Goal: Task Accomplishment & Management: Manage account settings

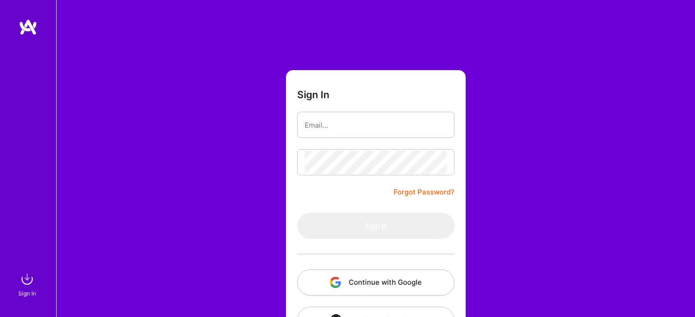
scroll to position [34, 0]
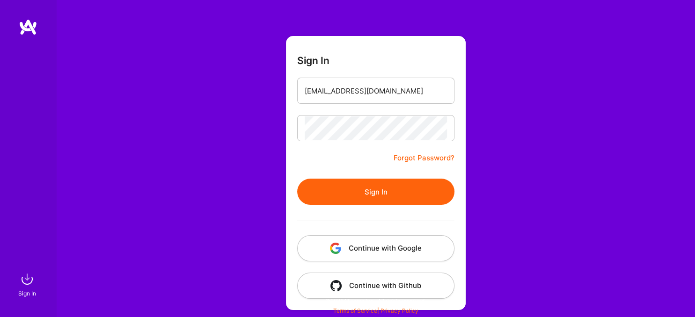
type input "[EMAIL_ADDRESS][DOMAIN_NAME]"
click at [373, 196] on button "Sign In" at bounding box center [375, 192] width 157 height 26
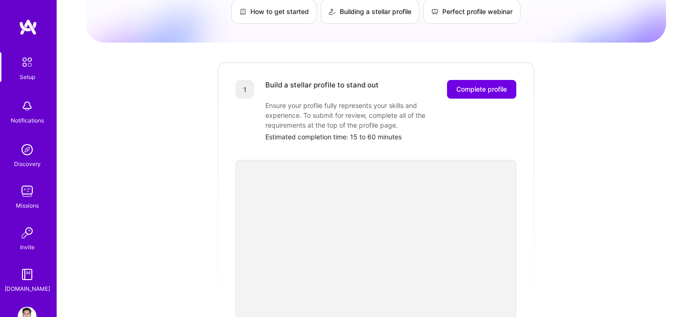
scroll to position [99, 0]
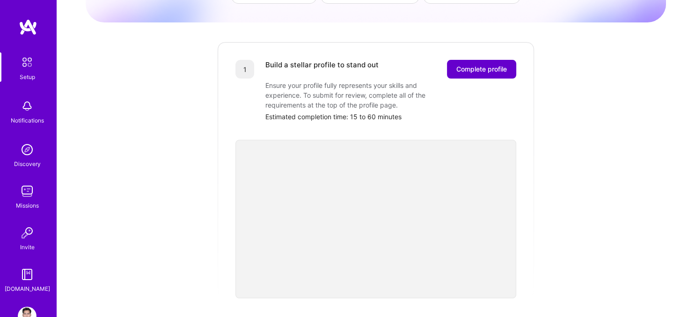
click at [481, 65] on span "Complete profile" at bounding box center [481, 69] width 51 height 9
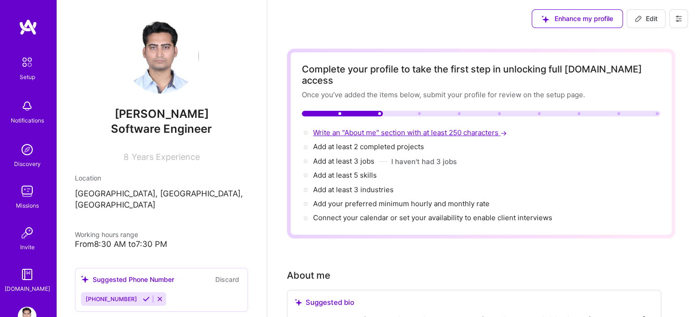
click at [385, 128] on span "Write an "About me" section with at least 250 characters →" at bounding box center [411, 132] width 196 height 9
select select "US"
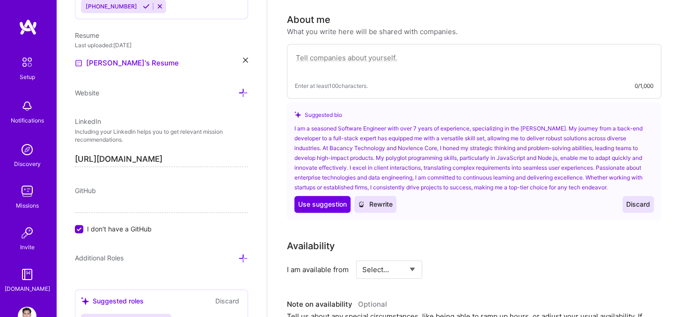
scroll to position [256, 0]
click at [317, 199] on span "Use suggestion" at bounding box center [322, 203] width 49 height 9
type textarea "I am a seasoned Software Engineer with over 7 years of experience, specializing…"
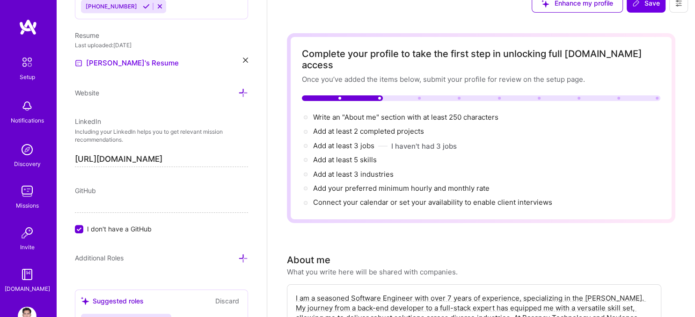
scroll to position [0, 0]
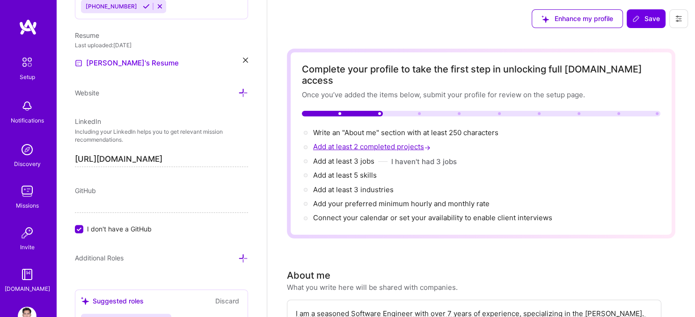
click at [409, 142] on span "Add at least 2 completed projects →" at bounding box center [372, 146] width 119 height 9
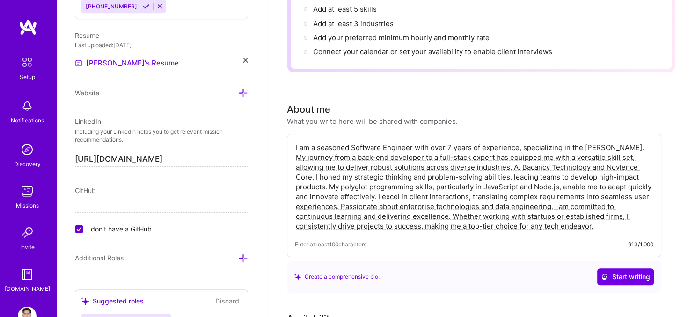
scroll to position [49, 0]
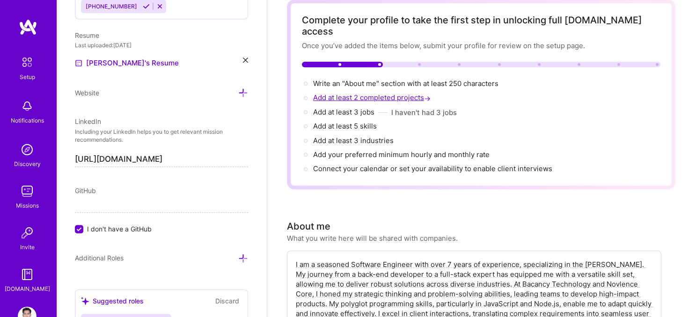
click at [403, 93] on span "Add at least 2 completed projects →" at bounding box center [372, 97] width 119 height 9
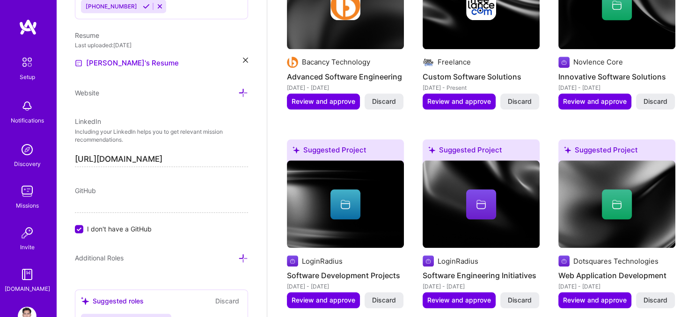
scroll to position [959, 0]
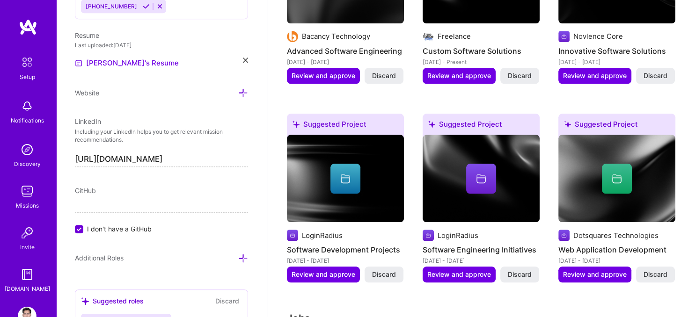
click at [623, 186] on img at bounding box center [616, 179] width 117 height 88
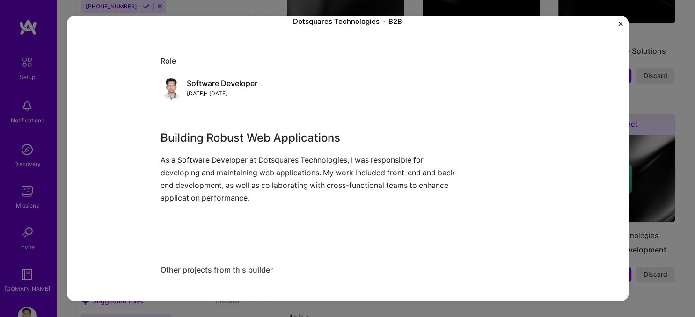
scroll to position [80, 0]
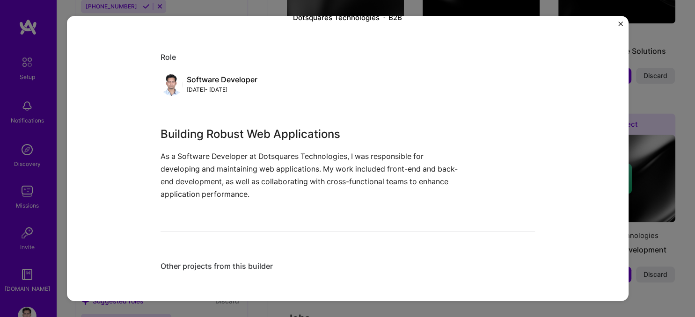
click at [622, 22] on img "Close" at bounding box center [620, 24] width 5 height 5
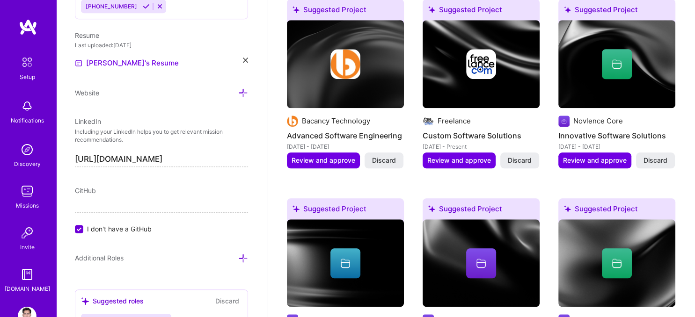
scroll to position [860, 0]
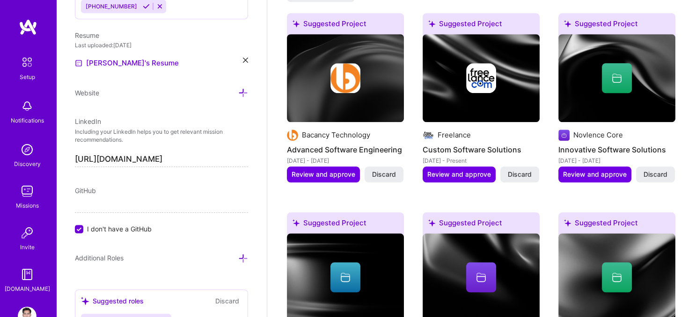
click at [392, 82] on img at bounding box center [345, 78] width 117 height 88
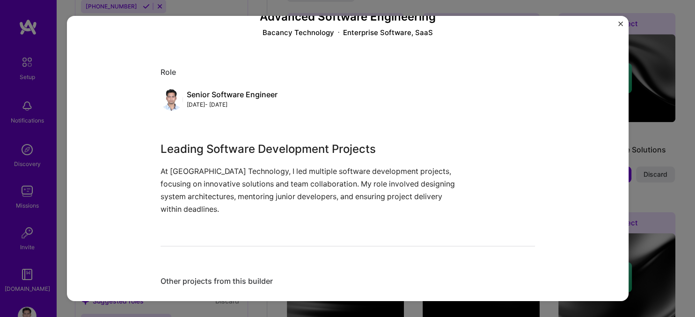
scroll to position [80, 0]
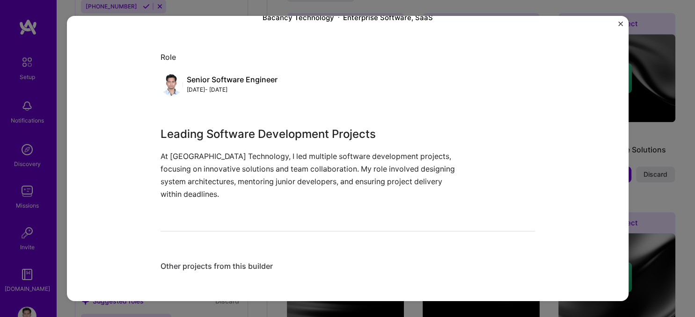
click at [619, 27] on button "Close" at bounding box center [620, 27] width 5 height 10
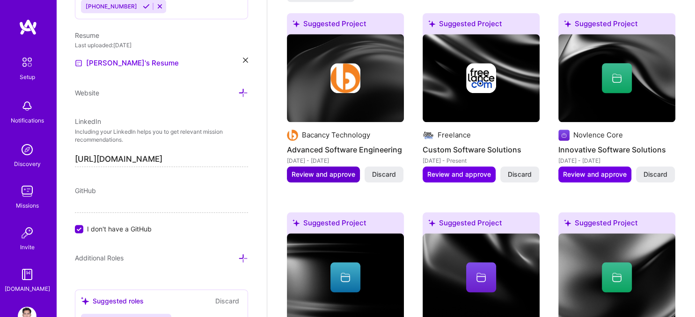
click at [346, 170] on span "Review and approve" at bounding box center [323, 174] width 64 height 9
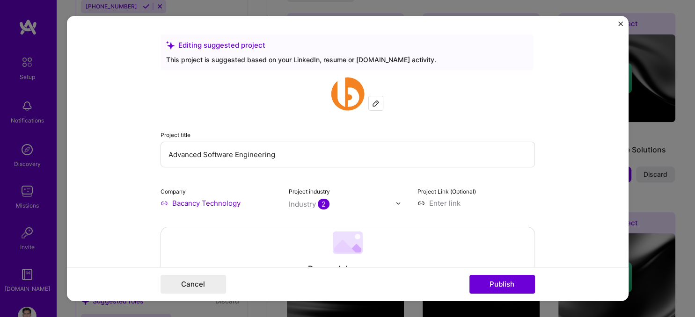
drag, startPoint x: 279, startPoint y: 152, endPoint x: 145, endPoint y: 156, distance: 133.4
click at [160, 156] on input "Advanced Software Engineering" at bounding box center [347, 155] width 374 height 26
type input "EIQ-Assess"
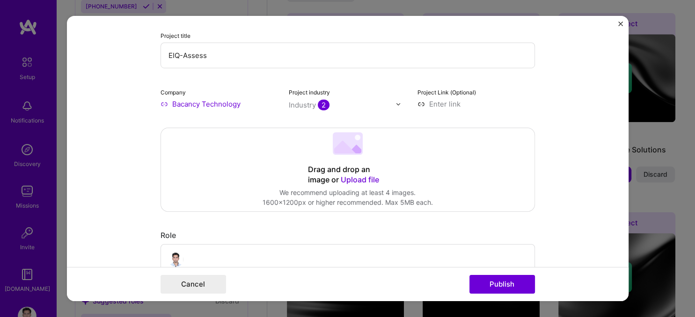
scroll to position [103, 0]
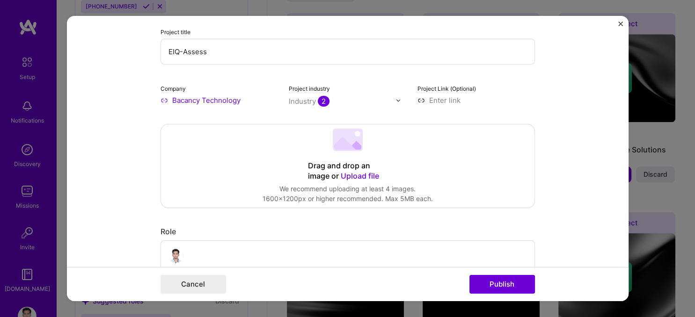
click at [398, 99] on img at bounding box center [398, 100] width 6 height 6
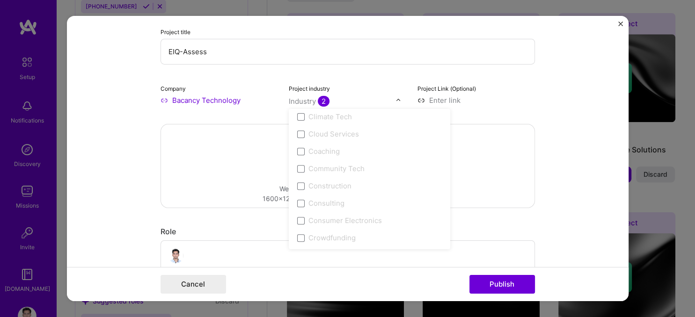
scroll to position [568, 0]
click at [302, 156] on span at bounding box center [300, 157] width 7 height 7
click at [334, 174] on div "Consulting" at bounding box center [326, 176] width 36 height 10
click at [301, 174] on span at bounding box center [300, 175] width 7 height 7
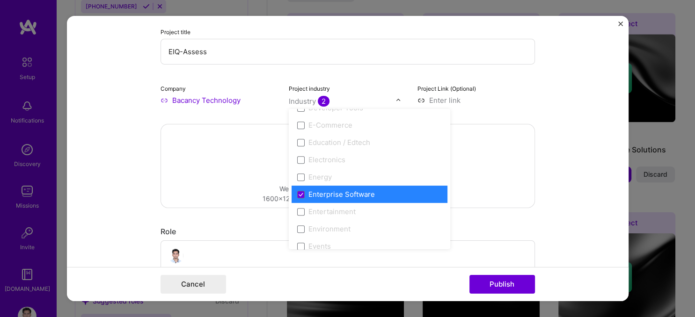
scroll to position [878, 0]
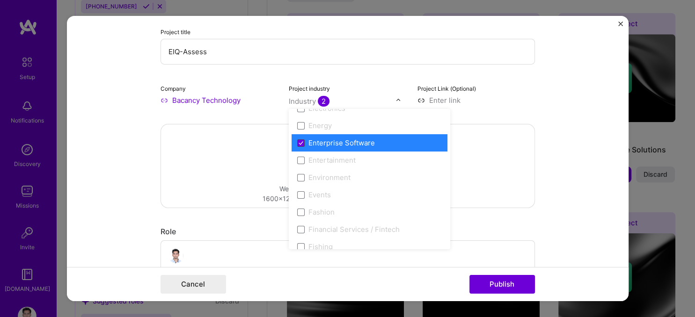
click at [301, 144] on span at bounding box center [300, 142] width 7 height 7
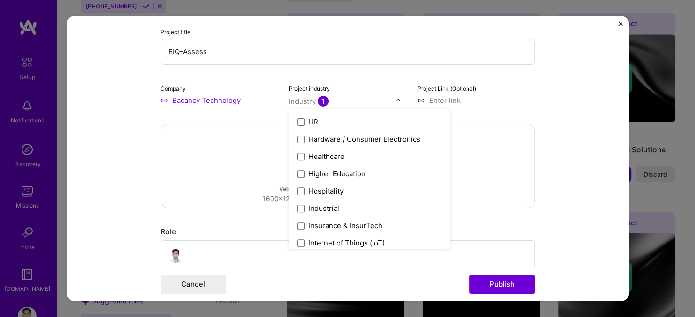
scroll to position [1136, 0]
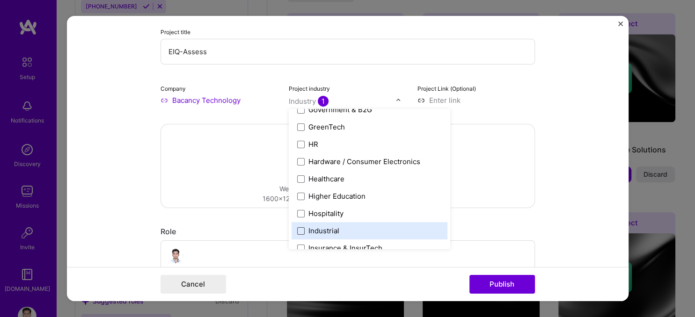
click at [300, 231] on span at bounding box center [300, 230] width 7 height 7
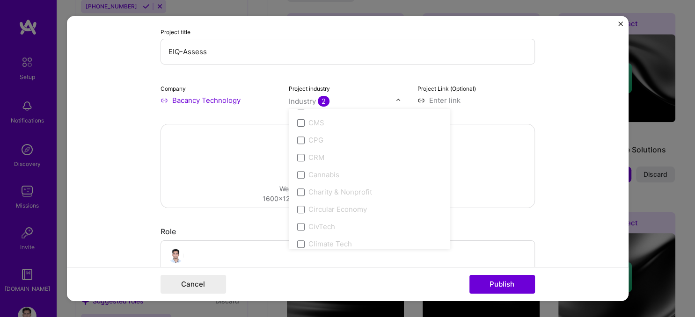
scroll to position [51, 0]
click at [382, 75] on div "Project title EIQ-Assess Company Bacancy Technology Project industry option Ind…" at bounding box center [347, 39] width 374 height 131
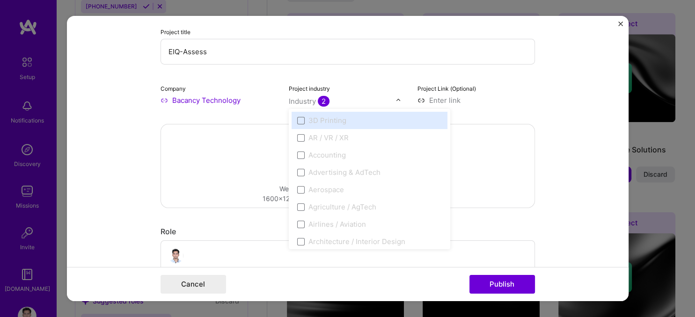
click at [397, 98] on img at bounding box center [398, 100] width 6 height 6
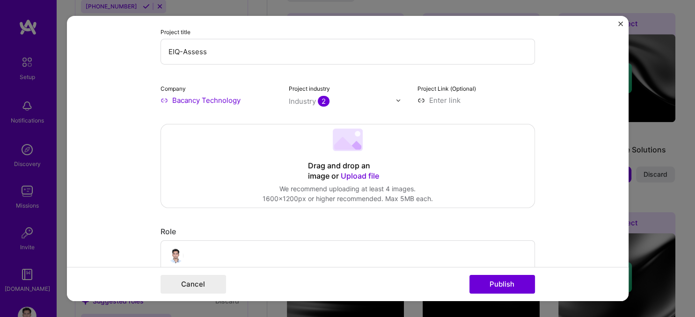
click at [383, 81] on div "Project title EIQ-Assess Company Bacancy Technology Project industry Industry 2…" at bounding box center [347, 39] width 374 height 131
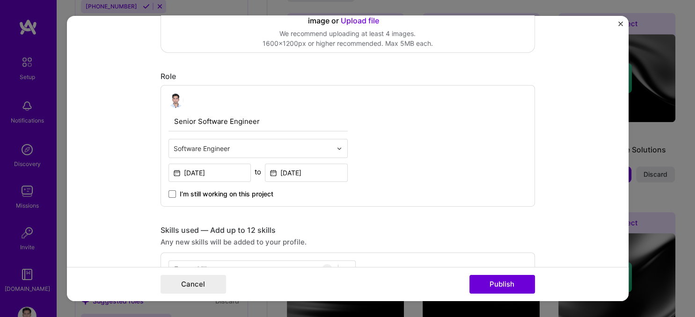
scroll to position [361, 0]
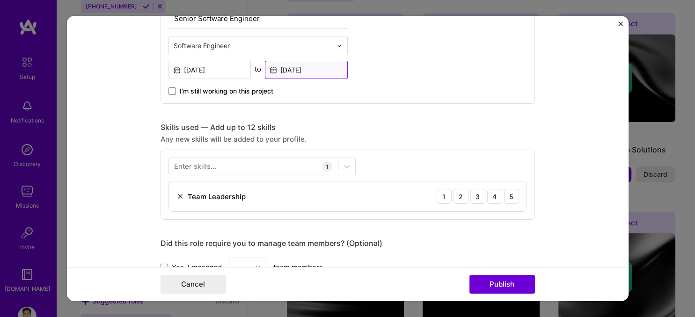
click at [325, 67] on input "[DATE]" at bounding box center [306, 70] width 83 height 18
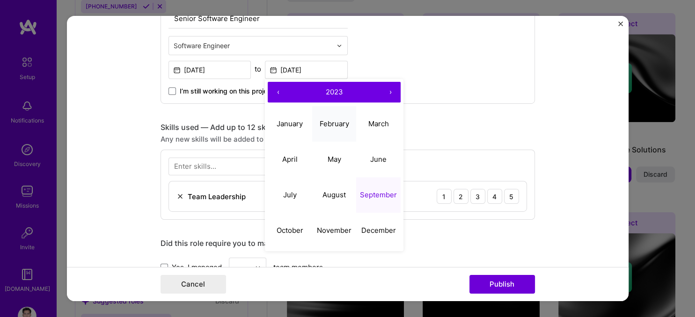
click at [334, 126] on abbr "February" at bounding box center [333, 123] width 29 height 9
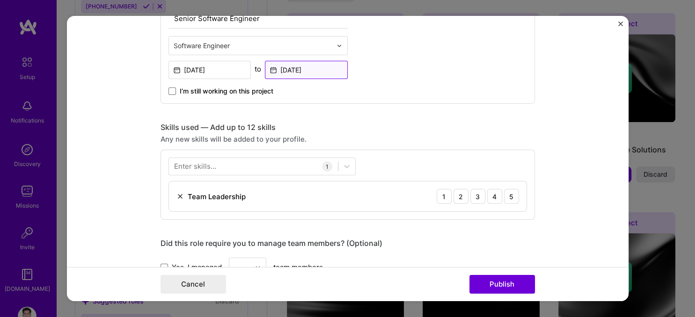
click at [327, 73] on input "[DATE]" at bounding box center [306, 70] width 83 height 18
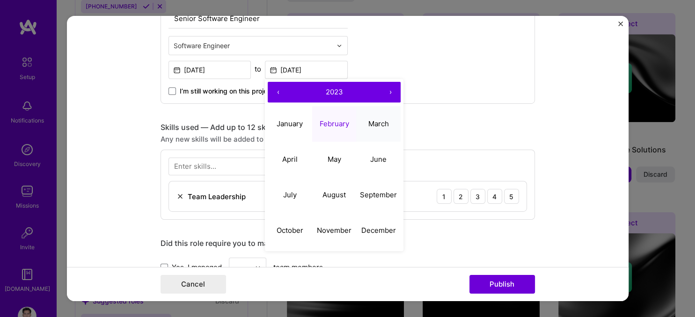
click at [381, 124] on abbr "March" at bounding box center [378, 123] width 21 height 9
type input "[DATE]"
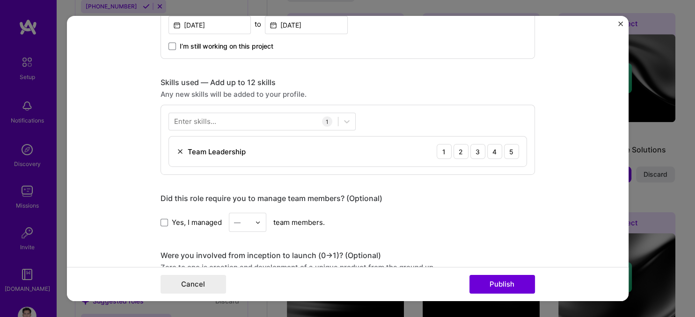
scroll to position [413, 0]
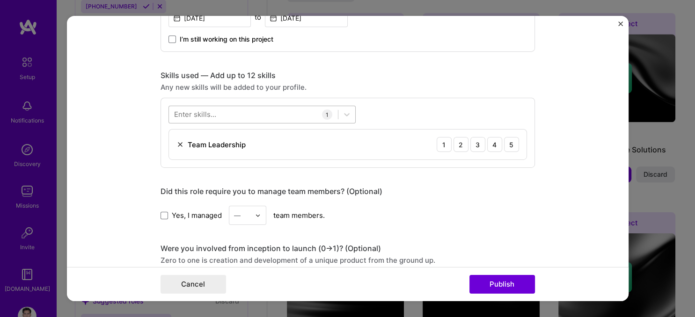
click at [227, 115] on div at bounding box center [253, 114] width 169 height 15
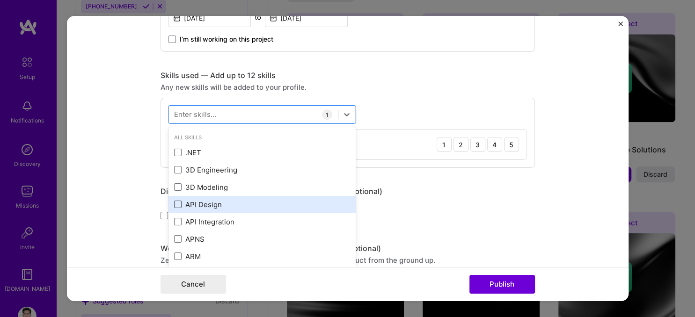
click at [179, 205] on span at bounding box center [177, 204] width 7 height 7
click at [0, 0] on input "checkbox" at bounding box center [0, 0] width 0 height 0
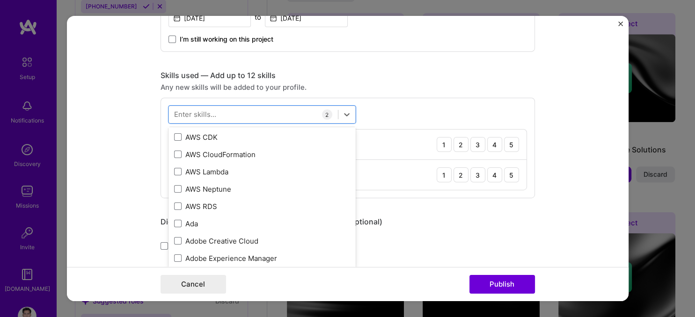
scroll to position [206, 0]
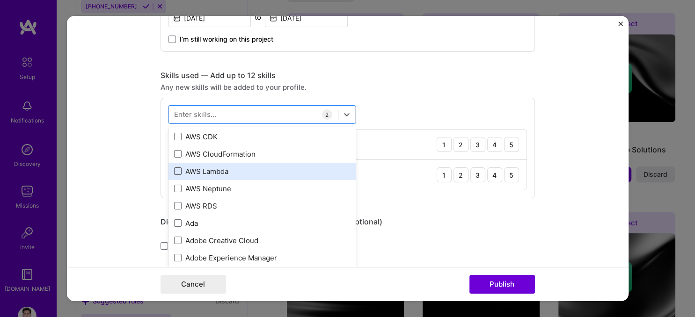
click at [181, 168] on span at bounding box center [177, 170] width 7 height 7
click at [0, 0] on input "checkbox" at bounding box center [0, 0] width 0 height 0
click at [181, 168] on span at bounding box center [177, 170] width 7 height 7
click at [0, 0] on input "checkbox" at bounding box center [0, 0] width 0 height 0
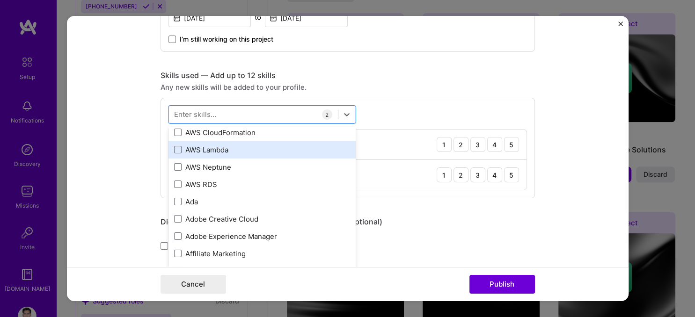
scroll to position [258, 0]
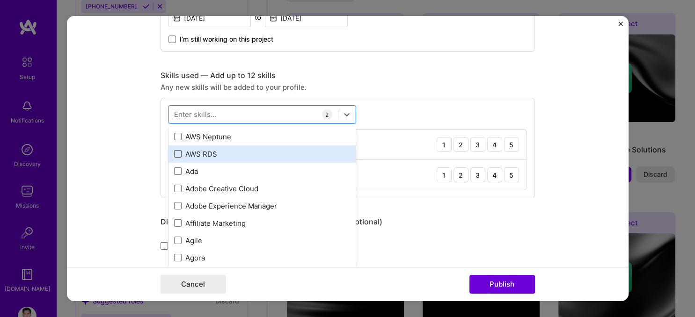
click at [181, 154] on span at bounding box center [177, 153] width 7 height 7
click at [0, 0] on input "checkbox" at bounding box center [0, 0] width 0 height 0
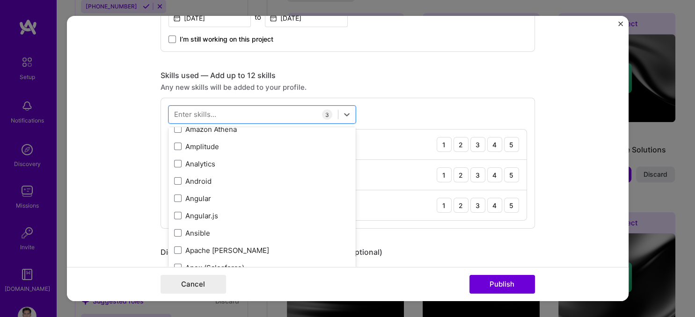
scroll to position [464, 0]
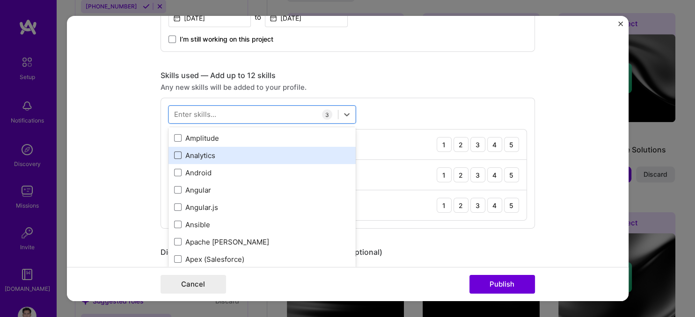
click at [176, 156] on span at bounding box center [177, 155] width 7 height 7
click at [0, 0] on input "checkbox" at bounding box center [0, 0] width 0 height 0
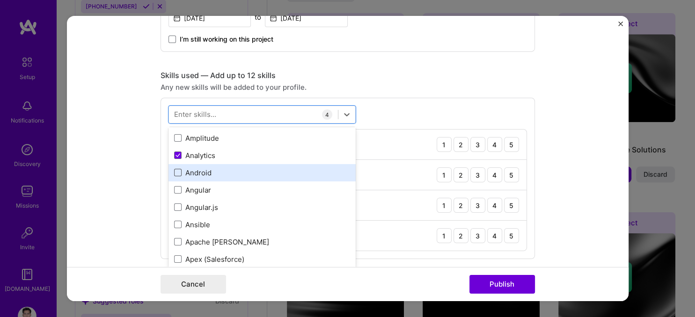
click at [177, 173] on span at bounding box center [177, 172] width 7 height 7
click at [0, 0] on input "checkbox" at bounding box center [0, 0] width 0 height 0
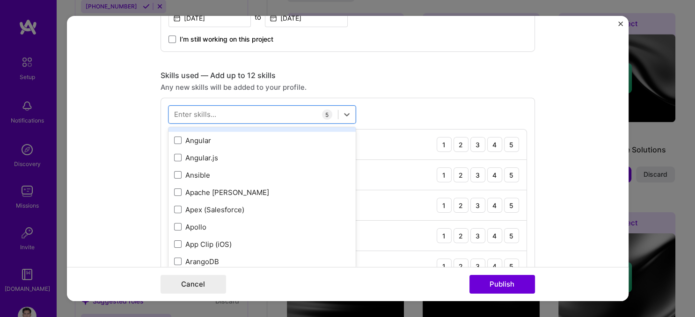
scroll to position [516, 0]
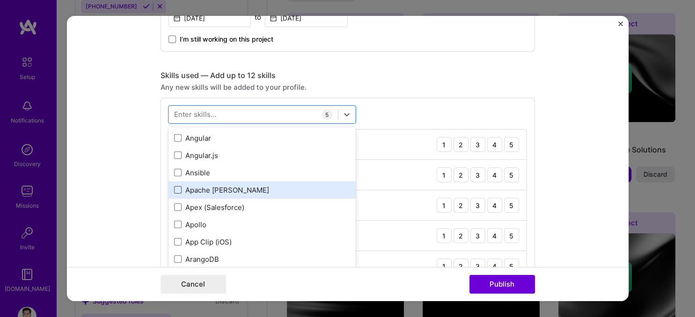
click at [177, 188] on span at bounding box center [177, 189] width 7 height 7
click at [0, 0] on input "checkbox" at bounding box center [0, 0] width 0 height 0
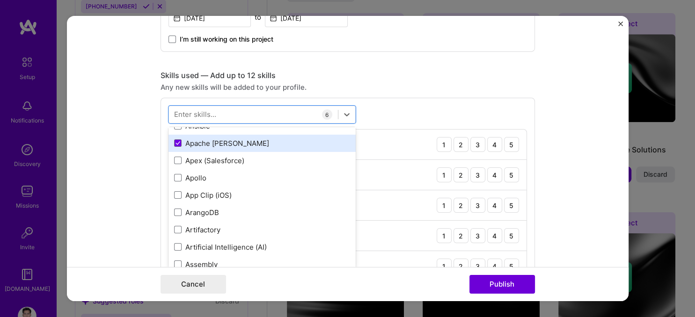
scroll to position [568, 0]
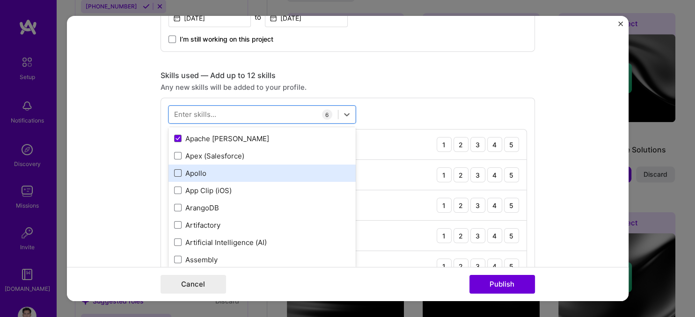
click at [179, 171] on span at bounding box center [177, 172] width 7 height 7
click at [0, 0] on input "checkbox" at bounding box center [0, 0] width 0 height 0
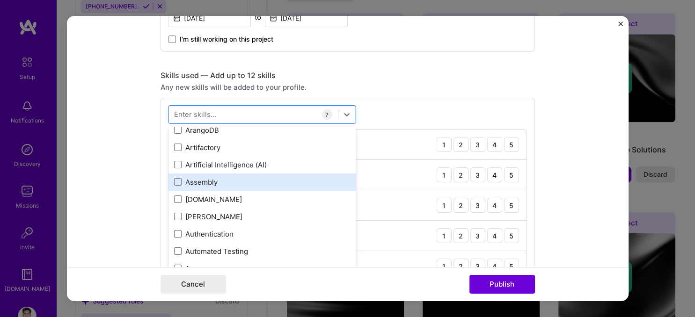
scroll to position [671, 0]
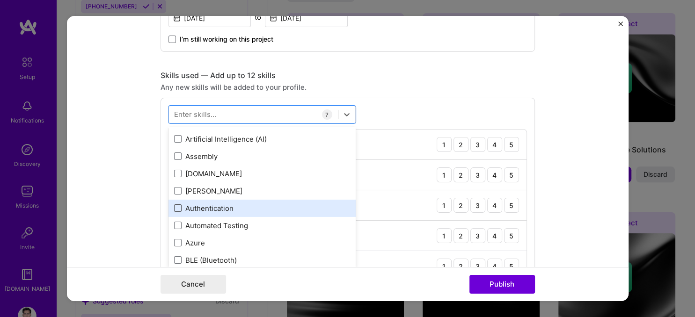
click at [176, 207] on span at bounding box center [177, 207] width 7 height 7
click at [0, 0] on input "checkbox" at bounding box center [0, 0] width 0 height 0
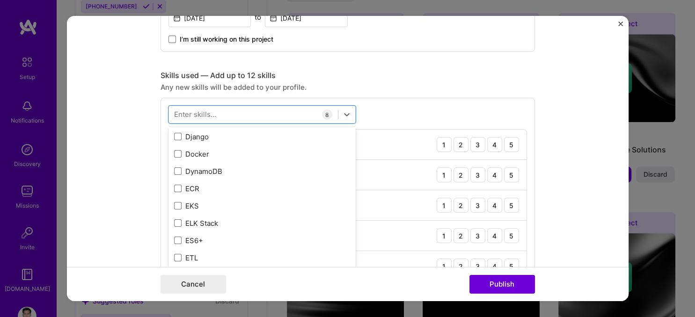
scroll to position [1859, 0]
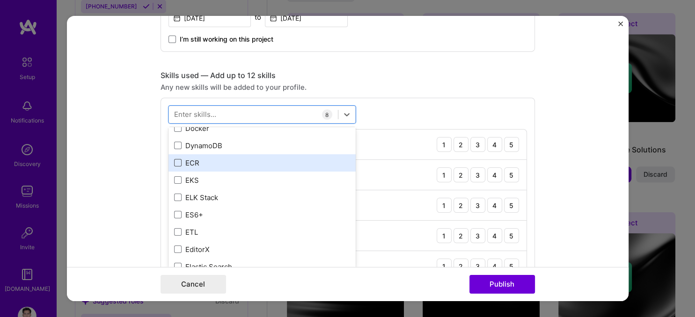
click at [178, 164] on span at bounding box center [177, 162] width 7 height 7
click at [0, 0] on input "checkbox" at bounding box center [0, 0] width 0 height 0
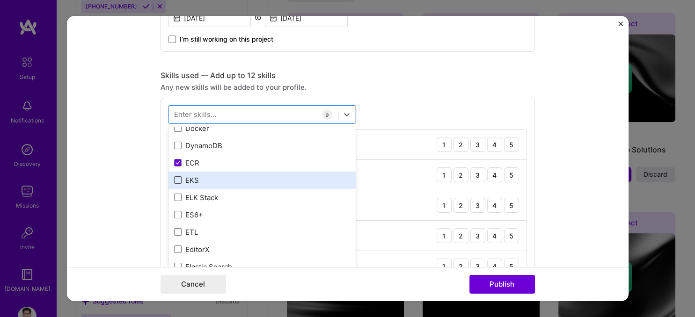
click at [178, 177] on span at bounding box center [177, 179] width 7 height 7
click at [0, 0] on input "checkbox" at bounding box center [0, 0] width 0 height 0
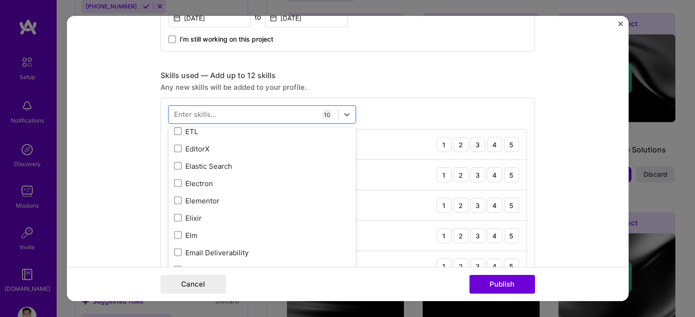
scroll to position [1962, 0]
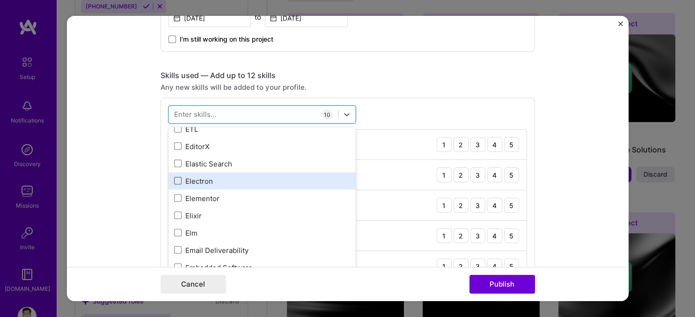
click at [176, 180] on span at bounding box center [177, 180] width 7 height 7
click at [0, 0] on input "checkbox" at bounding box center [0, 0] width 0 height 0
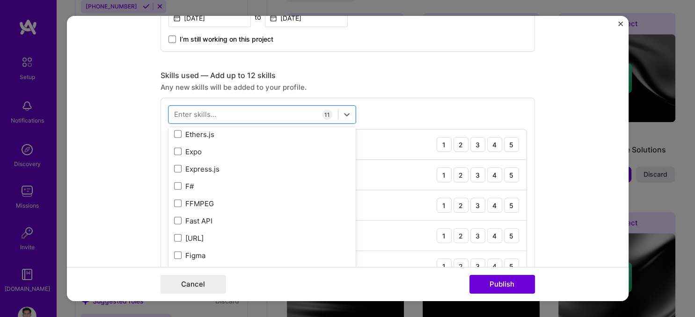
scroll to position [2169, 0]
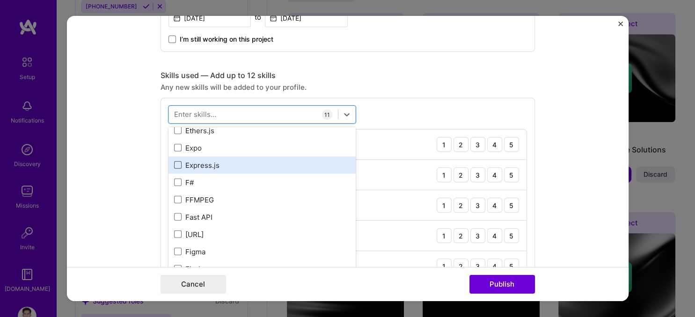
click at [180, 164] on span at bounding box center [177, 164] width 7 height 7
click at [0, 0] on input "checkbox" at bounding box center [0, 0] width 0 height 0
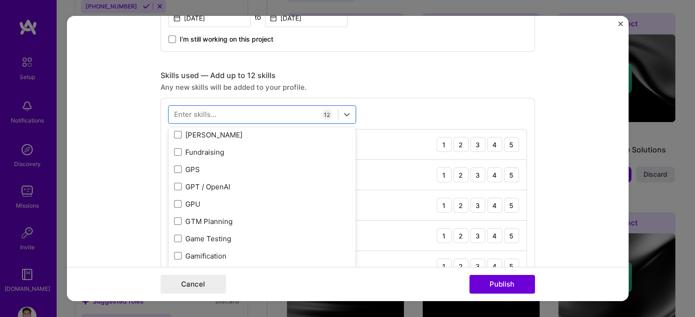
scroll to position [2375, 0]
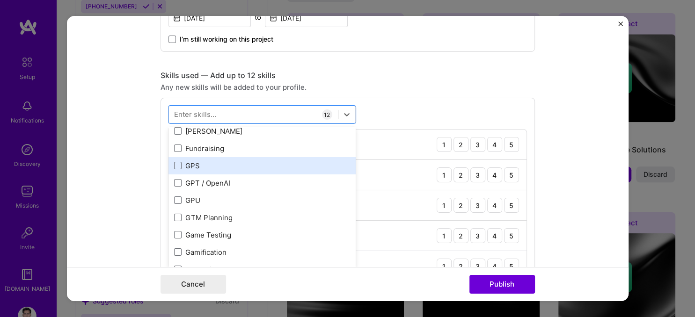
click at [181, 163] on div "GPS" at bounding box center [262, 166] width 176 height 10
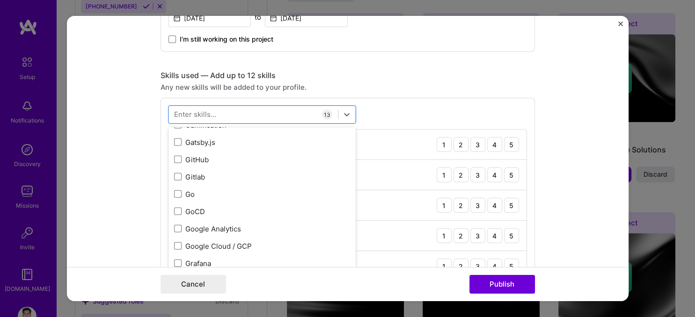
scroll to position [2530, 0]
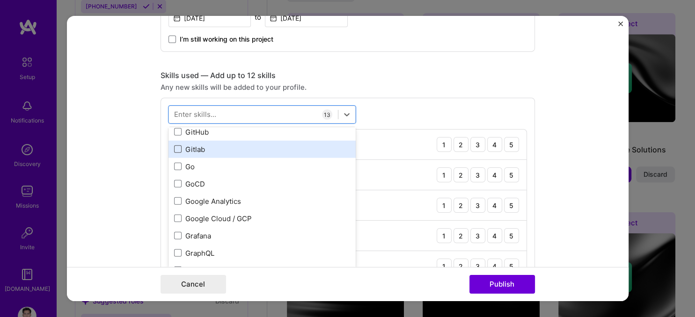
click at [179, 148] on span at bounding box center [177, 148] width 7 height 7
click at [0, 0] on input "checkbox" at bounding box center [0, 0] width 0 height 0
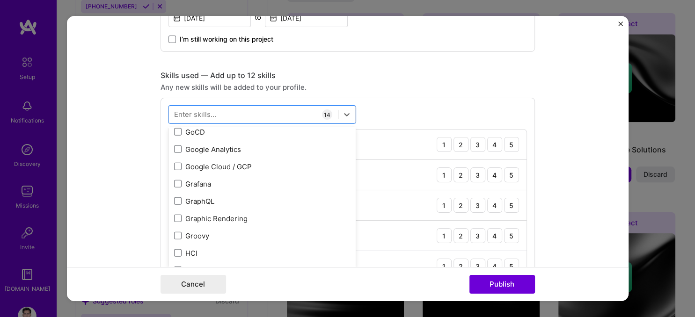
scroll to position [2634, 0]
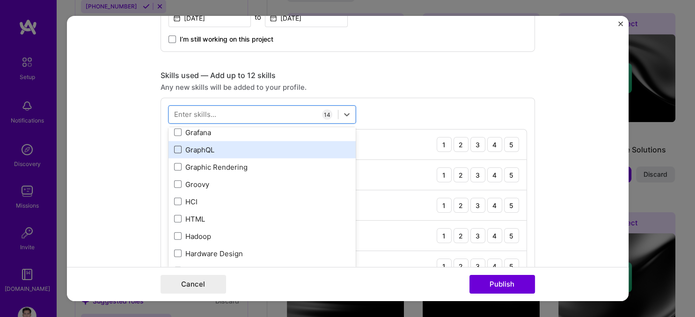
click at [177, 151] on span at bounding box center [177, 149] width 7 height 7
click at [0, 0] on input "checkbox" at bounding box center [0, 0] width 0 height 0
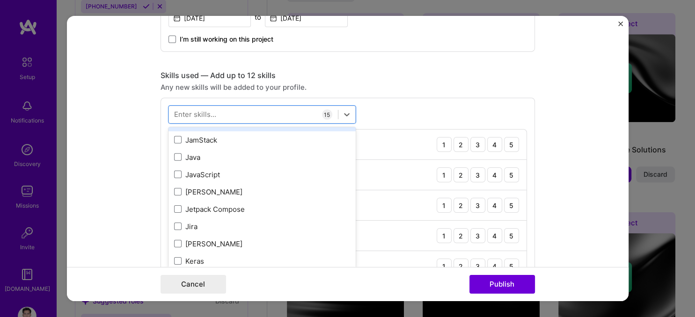
scroll to position [2995, 0]
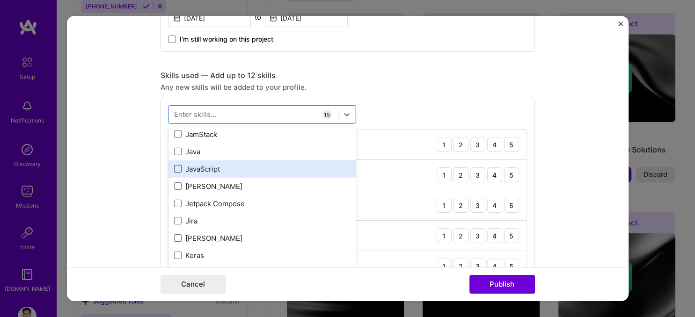
click at [176, 167] on span at bounding box center [177, 168] width 7 height 7
click at [0, 0] on input "checkbox" at bounding box center [0, 0] width 0 height 0
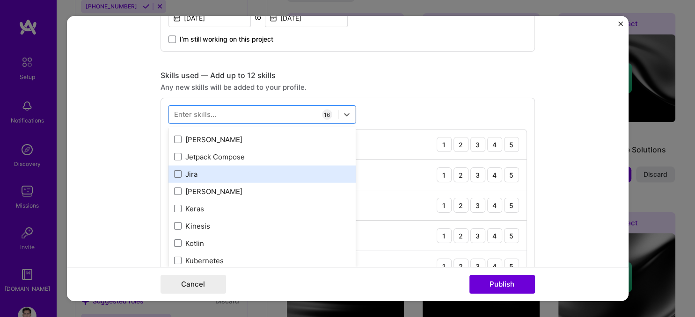
scroll to position [3047, 0]
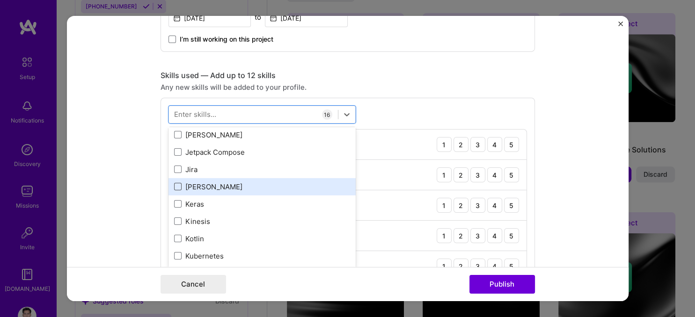
click at [179, 183] on span at bounding box center [177, 186] width 7 height 7
click at [0, 0] on input "checkbox" at bounding box center [0, 0] width 0 height 0
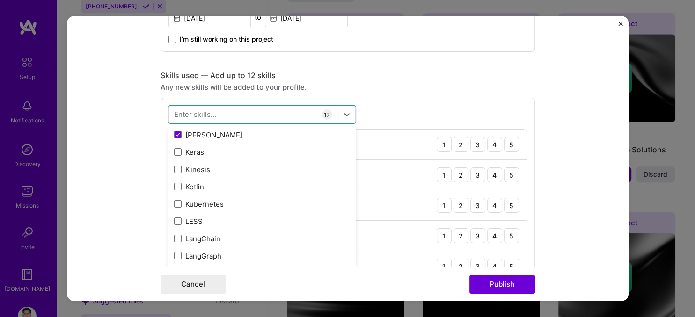
scroll to position [3150, 0]
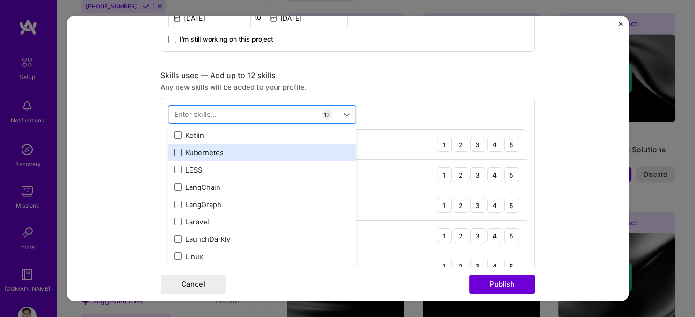
click at [177, 154] on span at bounding box center [177, 152] width 7 height 7
click at [0, 0] on input "checkbox" at bounding box center [0, 0] width 0 height 0
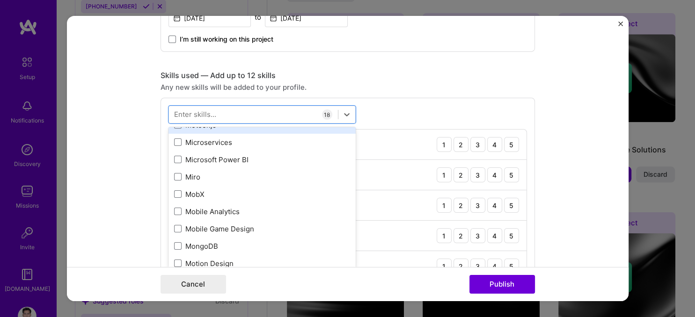
scroll to position [3563, 0]
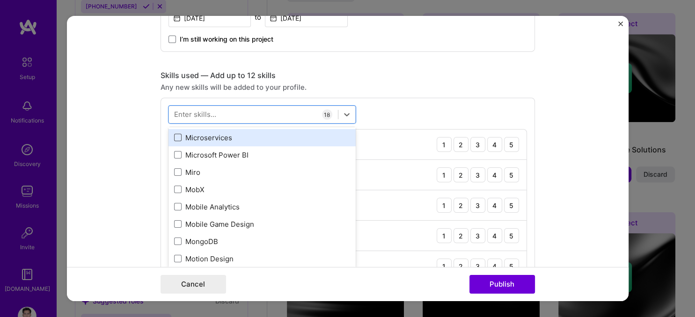
click at [176, 138] on span at bounding box center [177, 137] width 7 height 7
click at [0, 0] on input "checkbox" at bounding box center [0, 0] width 0 height 0
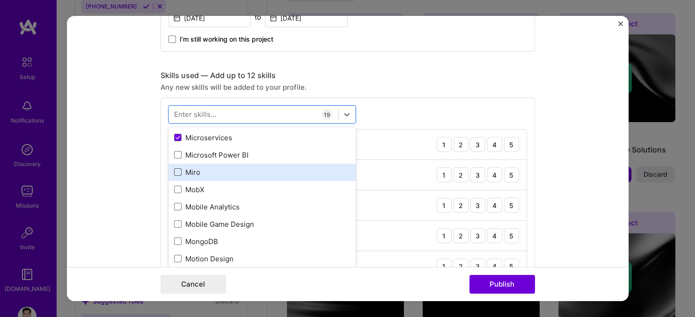
click at [180, 171] on span at bounding box center [177, 171] width 7 height 7
click at [0, 0] on input "checkbox" at bounding box center [0, 0] width 0 height 0
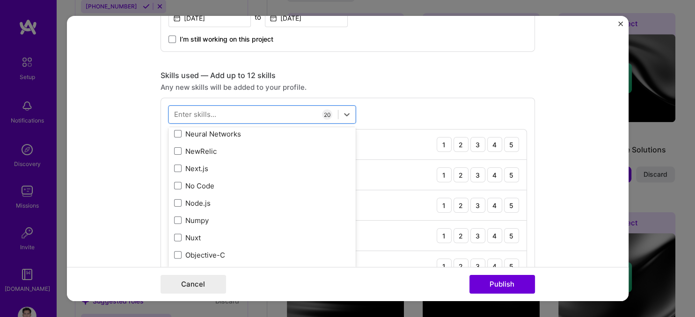
scroll to position [3821, 0]
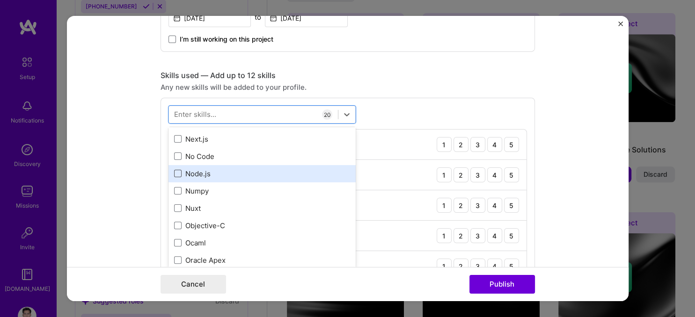
click at [181, 172] on span at bounding box center [177, 173] width 7 height 7
click at [0, 0] on input "checkbox" at bounding box center [0, 0] width 0 height 0
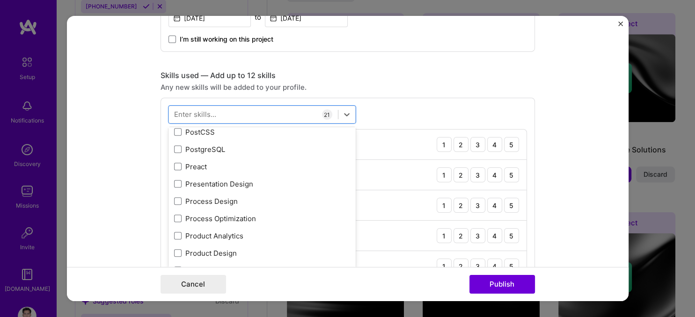
scroll to position [4183, 0]
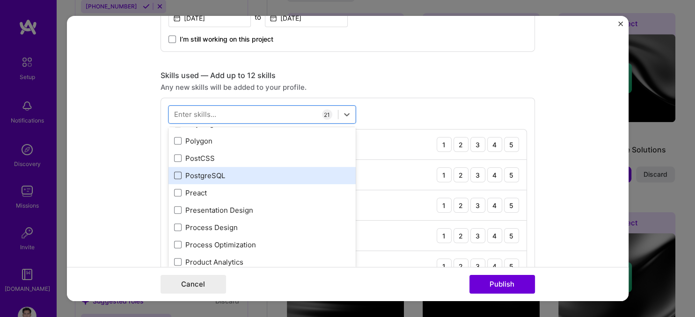
click at [175, 176] on span at bounding box center [177, 175] width 7 height 7
click at [0, 0] on input "checkbox" at bounding box center [0, 0] width 0 height 0
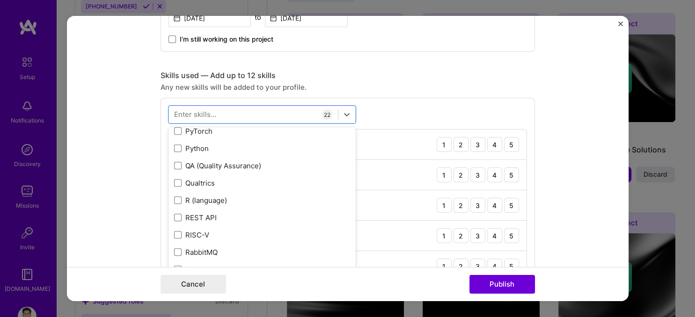
scroll to position [4492, 0]
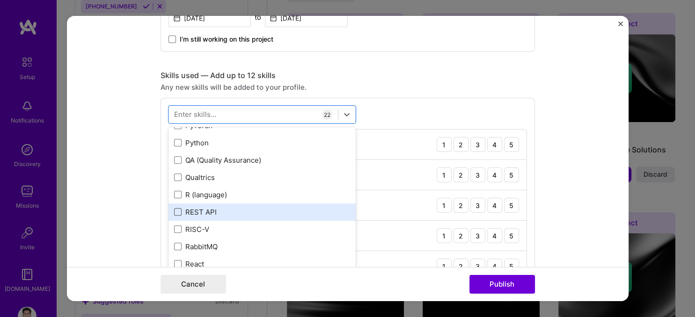
click at [179, 210] on span at bounding box center [177, 211] width 7 height 7
click at [0, 0] on input "checkbox" at bounding box center [0, 0] width 0 height 0
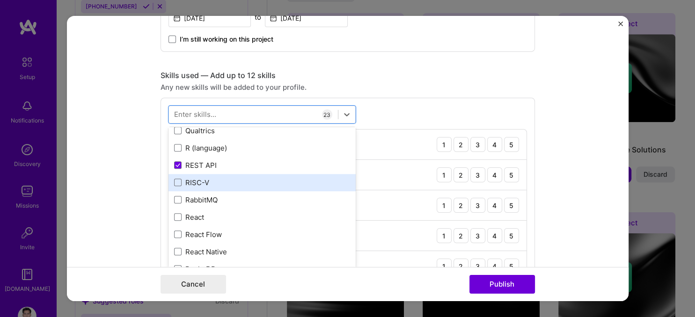
scroll to position [4544, 0]
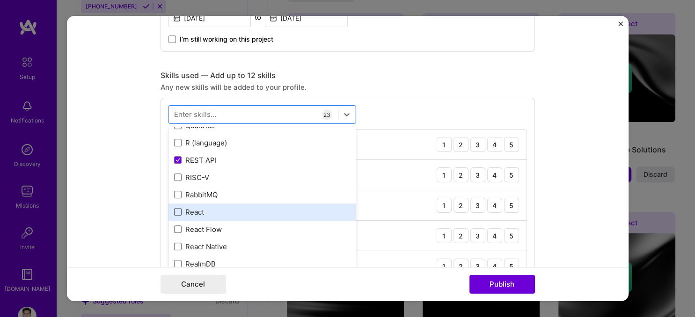
click at [179, 213] on span at bounding box center [177, 211] width 7 height 7
click at [0, 0] on input "checkbox" at bounding box center [0, 0] width 0 height 0
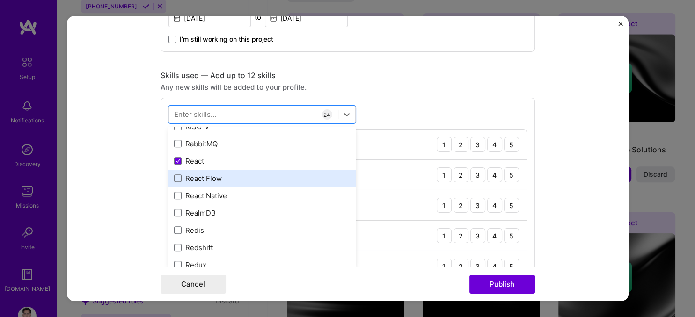
scroll to position [4596, 0]
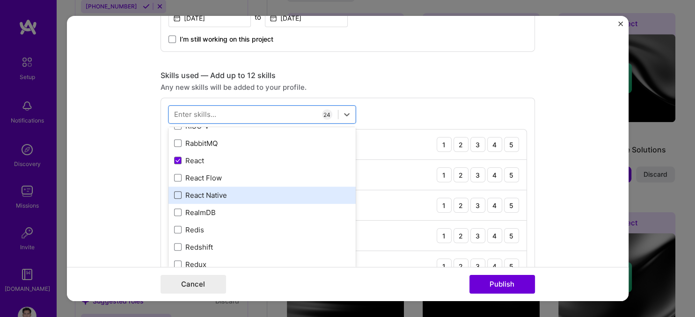
click at [178, 196] on span at bounding box center [177, 194] width 7 height 7
click at [0, 0] on input "checkbox" at bounding box center [0, 0] width 0 height 0
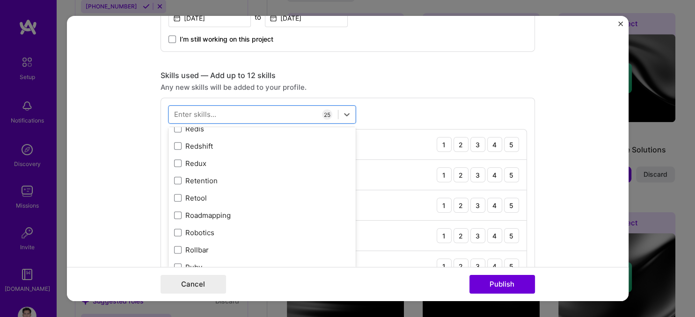
scroll to position [4699, 0]
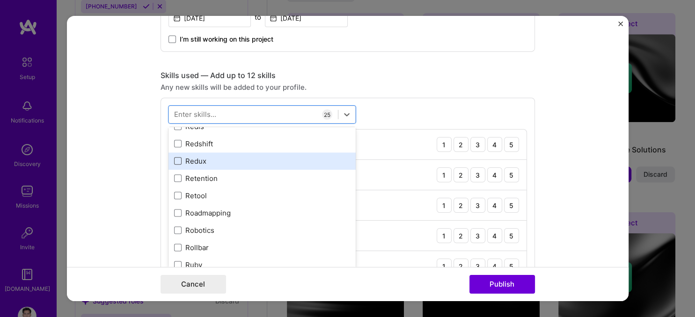
click at [178, 157] on span at bounding box center [177, 160] width 7 height 7
click at [0, 0] on input "checkbox" at bounding box center [0, 0] width 0 height 0
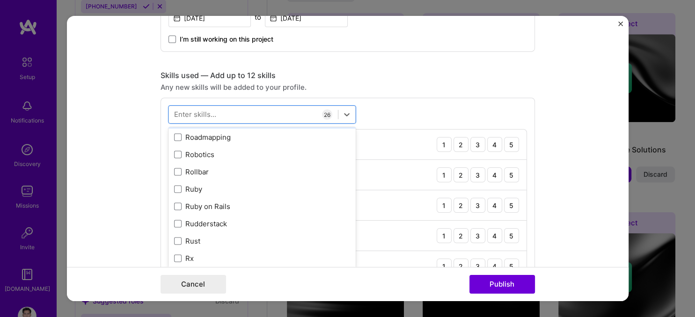
scroll to position [4803, 0]
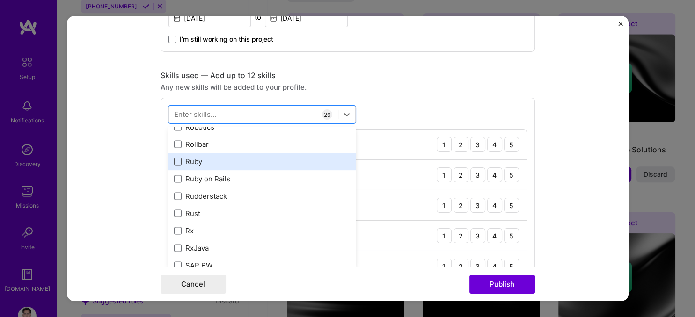
click at [179, 160] on span at bounding box center [177, 161] width 7 height 7
click at [0, 0] on input "checkbox" at bounding box center [0, 0] width 0 height 0
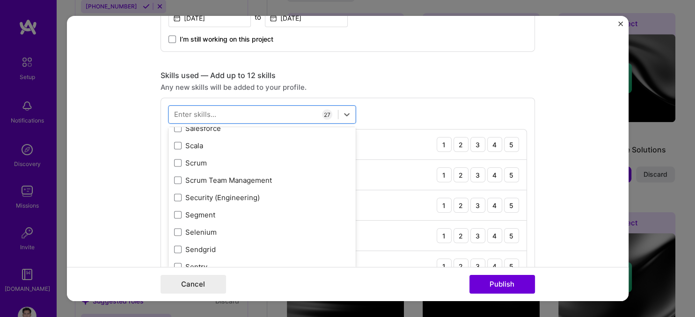
scroll to position [5112, 0]
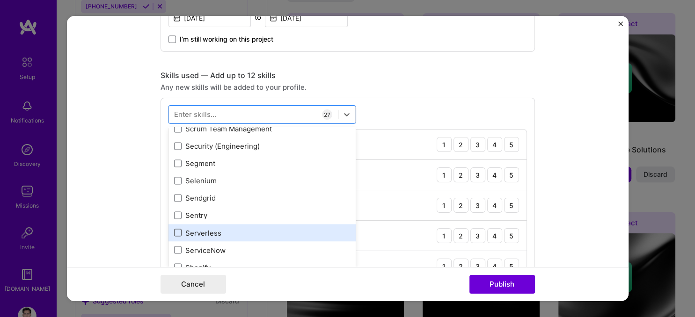
click at [178, 230] on span at bounding box center [177, 232] width 7 height 7
click at [0, 0] on input "checkbox" at bounding box center [0, 0] width 0 height 0
click at [177, 231] on icon at bounding box center [177, 233] width 5 height 4
click at [0, 0] on input "checkbox" at bounding box center [0, 0] width 0 height 0
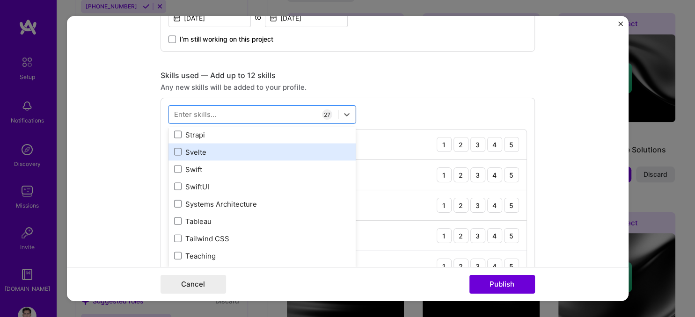
scroll to position [5577, 0]
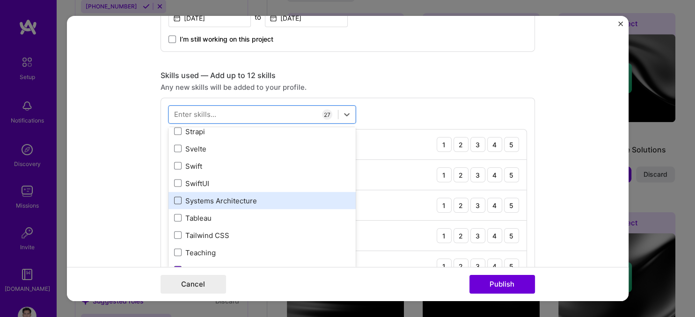
click at [180, 202] on span at bounding box center [177, 199] width 7 height 7
click at [0, 0] on input "checkbox" at bounding box center [0, 0] width 0 height 0
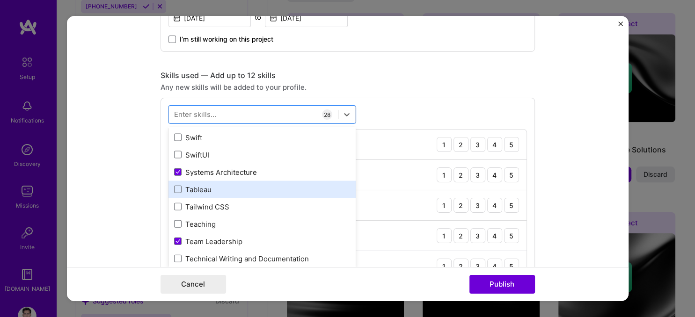
scroll to position [5629, 0]
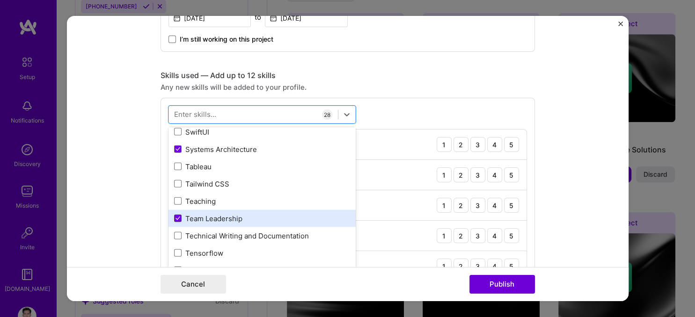
click at [176, 217] on icon at bounding box center [177, 218] width 5 height 4
click at [0, 0] on input "checkbox" at bounding box center [0, 0] width 0 height 0
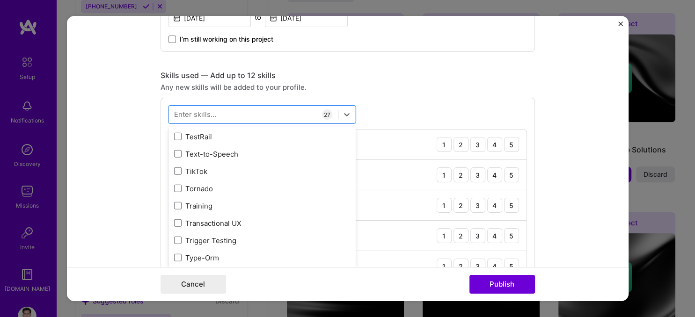
scroll to position [5783, 0]
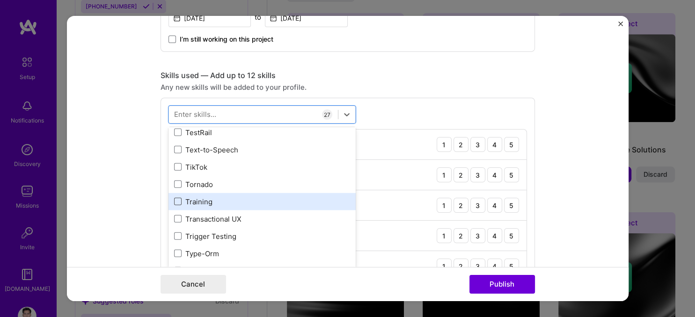
click at [175, 198] on span at bounding box center [177, 201] width 7 height 7
click at [0, 0] on input "checkbox" at bounding box center [0, 0] width 0 height 0
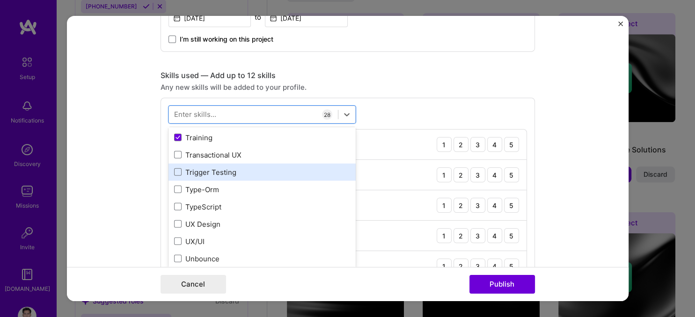
scroll to position [5835, 0]
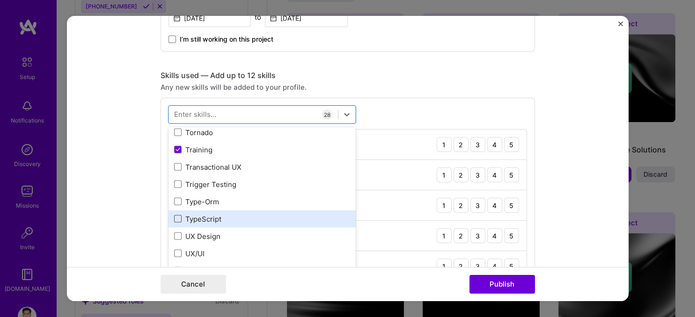
click at [175, 220] on span at bounding box center [177, 218] width 7 height 7
click at [0, 0] on input "checkbox" at bounding box center [0, 0] width 0 height 0
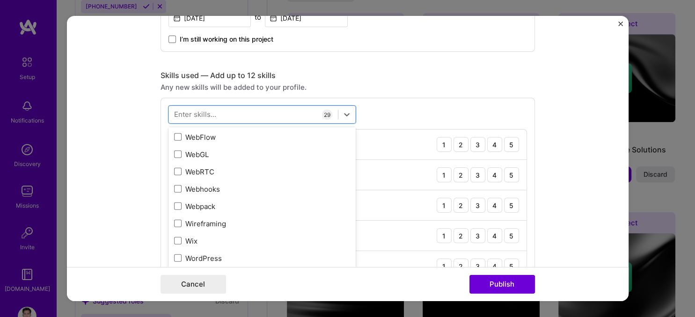
scroll to position [6197, 0]
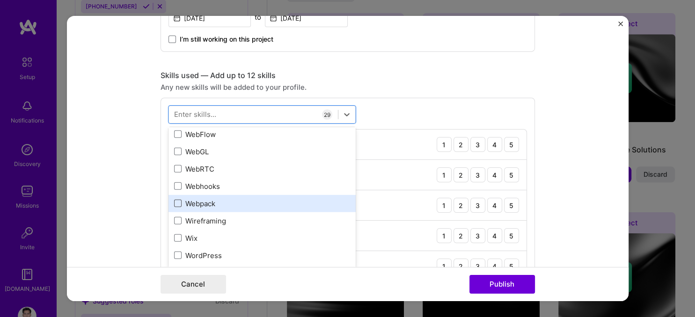
click at [176, 205] on span at bounding box center [177, 203] width 7 height 7
click at [0, 0] on input "checkbox" at bounding box center [0, 0] width 0 height 0
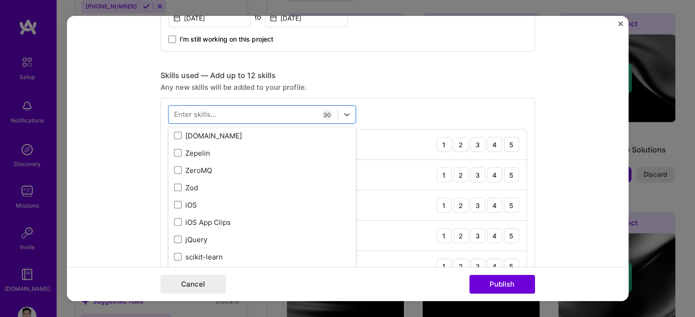
scroll to position [6424, 0]
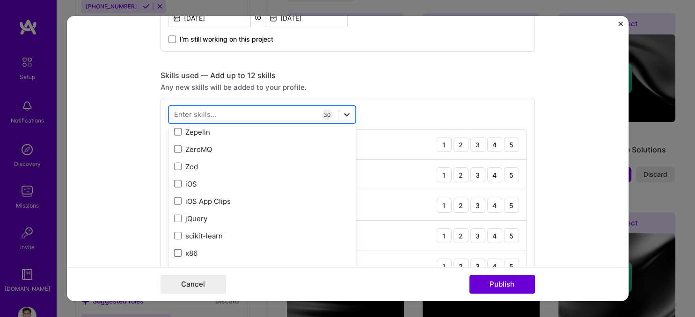
click at [347, 114] on icon at bounding box center [347, 114] width 6 height 3
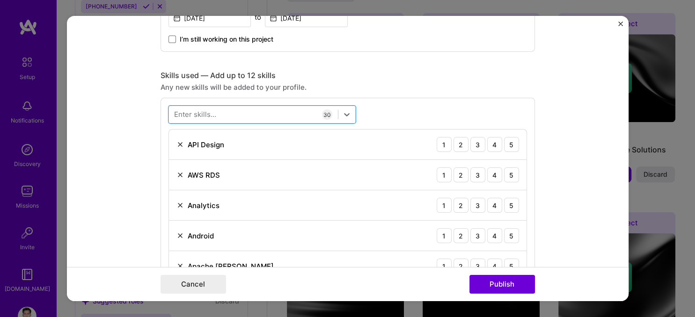
click at [141, 165] on form "Editing suggested project This project is suggested based on your LinkedIn, res…" at bounding box center [347, 158] width 561 height 285
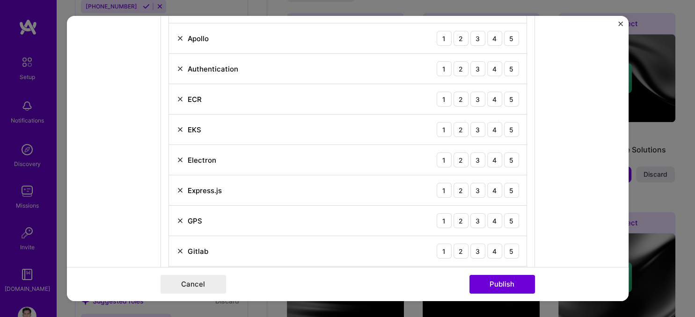
scroll to position [413, 0]
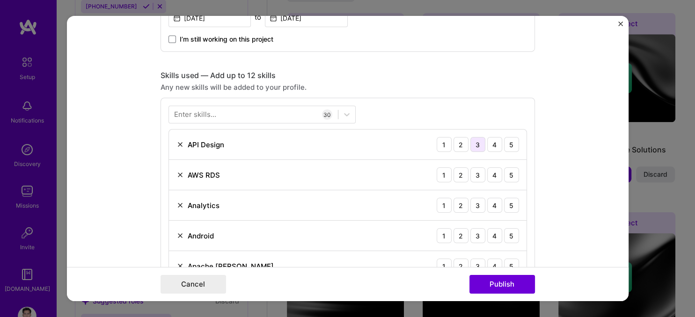
click at [478, 143] on div "3" at bounding box center [477, 144] width 15 height 15
click at [483, 172] on div "3" at bounding box center [477, 174] width 15 height 15
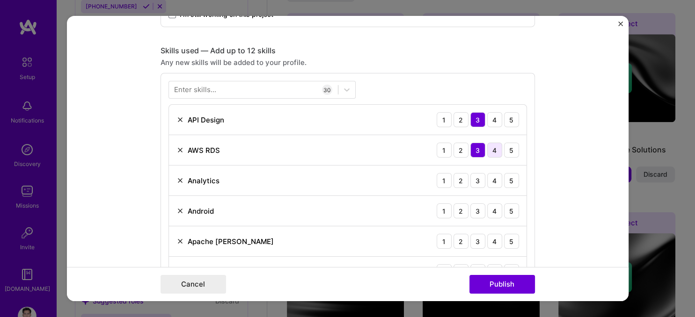
scroll to position [464, 0]
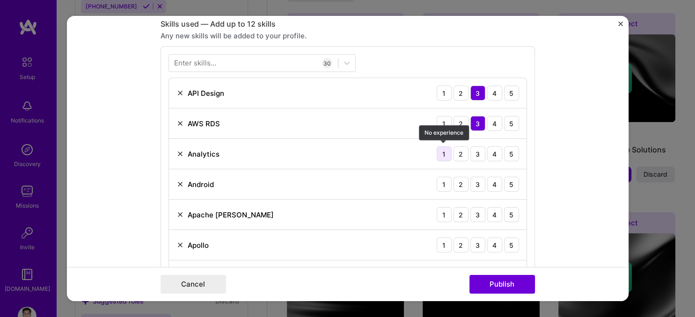
click at [444, 154] on div "1" at bounding box center [443, 153] width 15 height 15
click at [461, 185] on div "2" at bounding box center [460, 184] width 15 height 15
click at [461, 213] on div "2" at bounding box center [460, 214] width 15 height 15
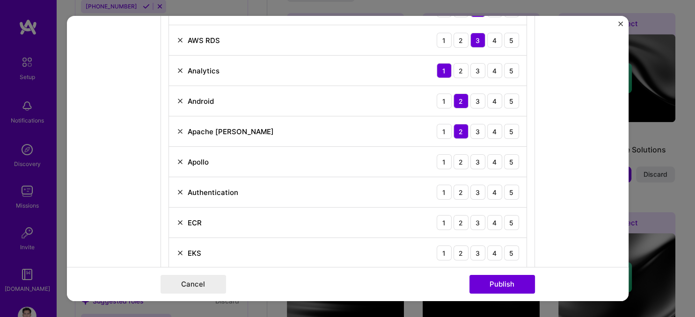
scroll to position [619, 0]
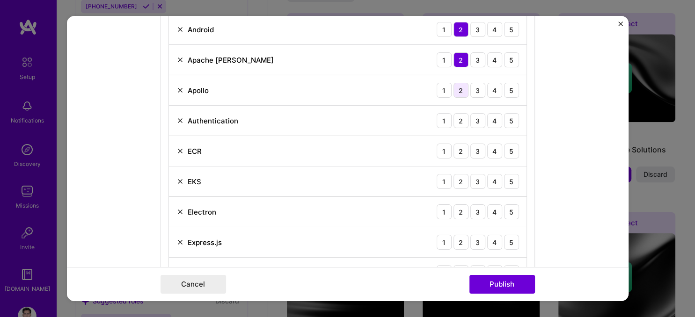
click at [466, 90] on div "2" at bounding box center [460, 90] width 15 height 15
click at [480, 117] on div "3" at bounding box center [477, 120] width 15 height 15
click at [499, 117] on div "4" at bounding box center [494, 120] width 15 height 15
click at [459, 152] on div "2" at bounding box center [460, 151] width 15 height 15
click at [455, 174] on div "2" at bounding box center [460, 181] width 15 height 15
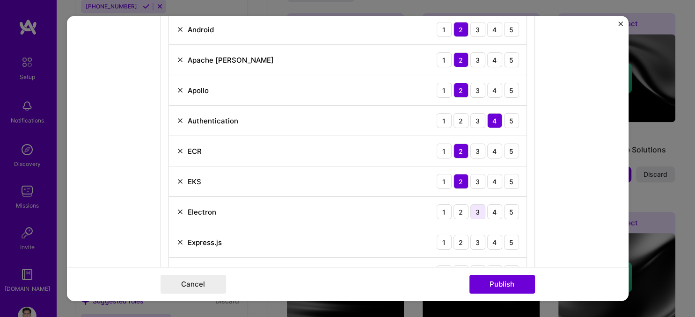
click at [474, 208] on div "3" at bounding box center [477, 211] width 15 height 15
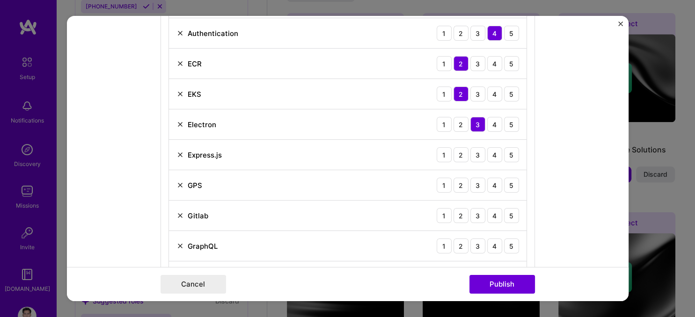
scroll to position [723, 0]
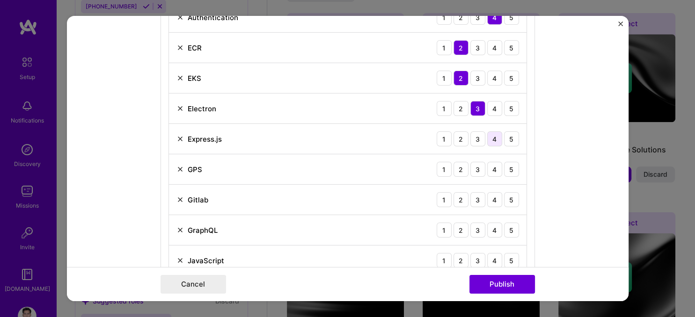
click at [492, 138] on div "4" at bounding box center [494, 138] width 15 height 15
click at [463, 168] on div "2" at bounding box center [460, 169] width 15 height 15
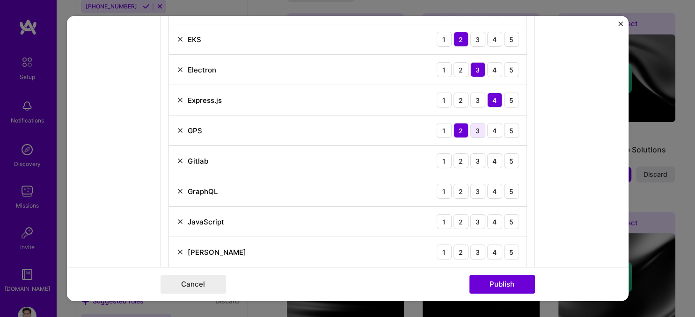
scroll to position [826, 0]
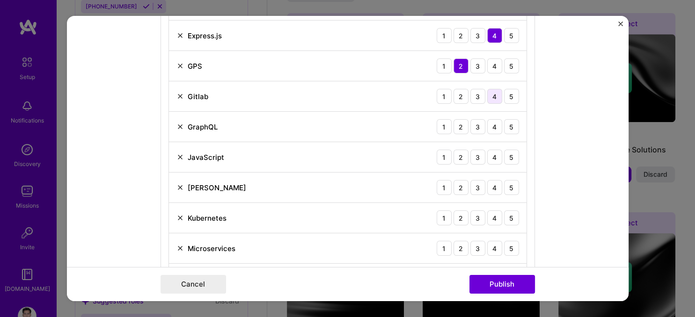
click at [499, 92] on div "4" at bounding box center [494, 96] width 15 height 15
click at [476, 124] on div "3" at bounding box center [477, 126] width 15 height 15
click at [493, 152] on div "4" at bounding box center [494, 157] width 15 height 15
click at [463, 186] on div "2" at bounding box center [460, 187] width 15 height 15
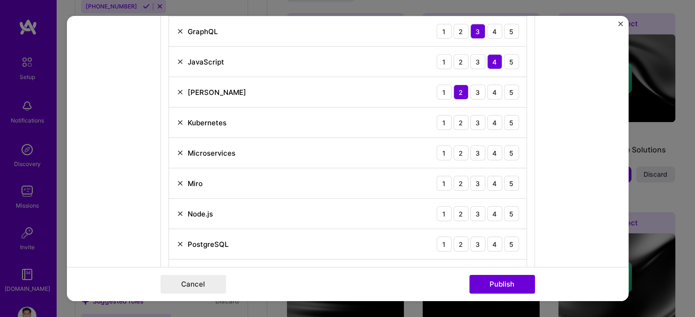
scroll to position [929, 0]
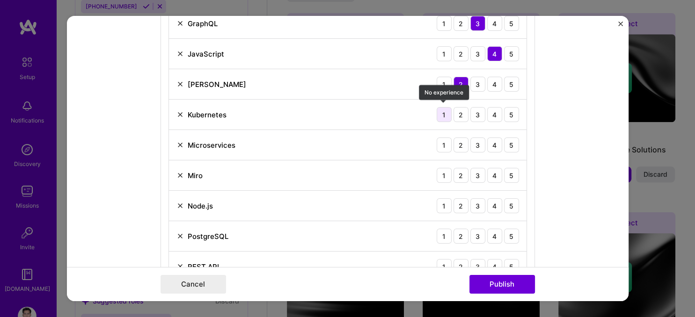
click at [446, 116] on div "1" at bounding box center [443, 114] width 15 height 15
click at [489, 145] on div "4" at bounding box center [494, 145] width 15 height 15
click at [477, 144] on div "3" at bounding box center [477, 145] width 15 height 15
click at [482, 173] on div "3" at bounding box center [477, 175] width 15 height 15
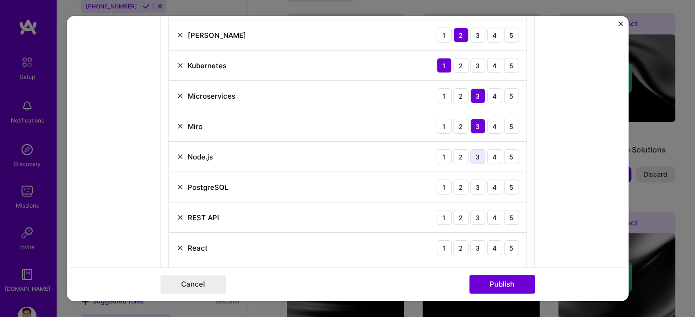
scroll to position [981, 0]
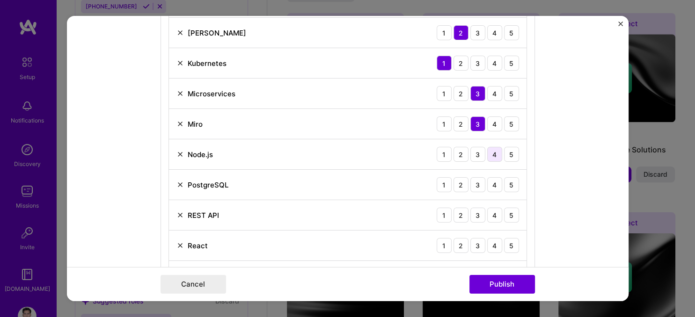
click at [495, 150] on div "4" at bounding box center [494, 154] width 15 height 15
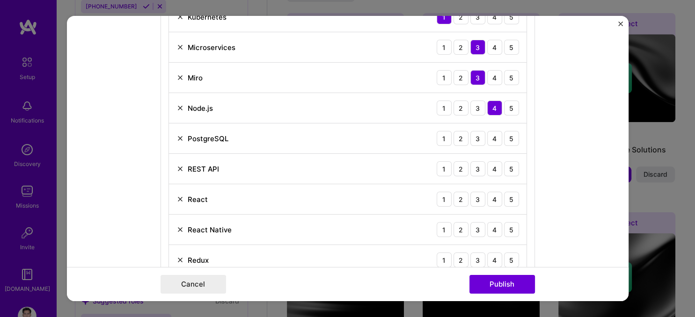
scroll to position [1033, 0]
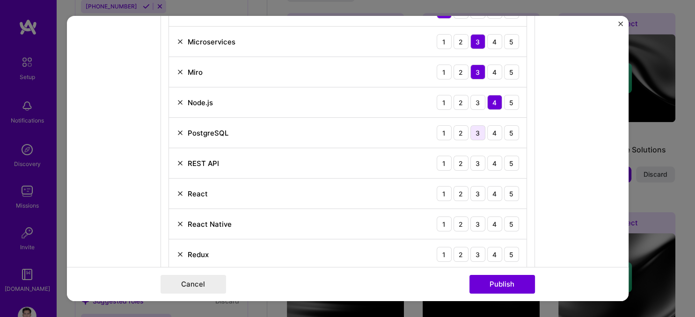
click at [476, 135] on div "3" at bounding box center [477, 132] width 15 height 15
click at [495, 158] on div "4" at bounding box center [494, 163] width 15 height 15
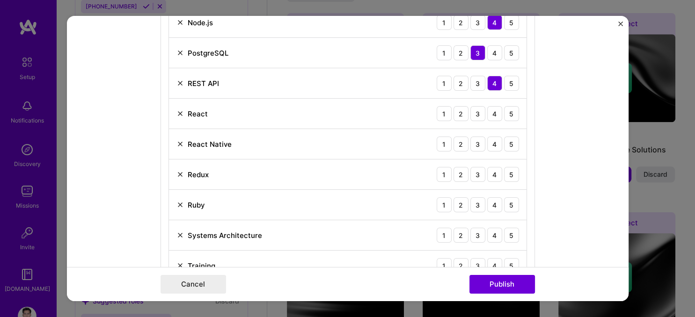
scroll to position [1136, 0]
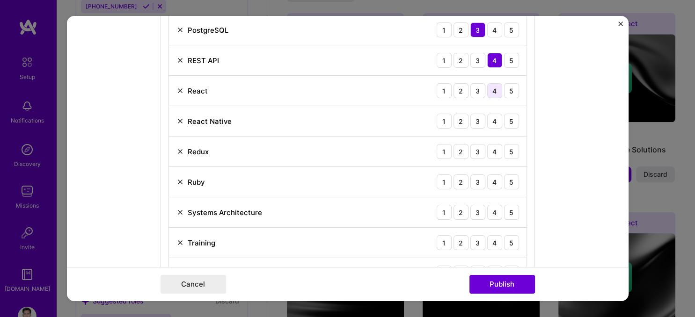
click at [493, 87] on div "4" at bounding box center [494, 90] width 15 height 15
click at [441, 116] on div "1" at bounding box center [443, 121] width 15 height 15
click at [476, 148] on div "3" at bounding box center [477, 151] width 15 height 15
click at [456, 182] on div "2" at bounding box center [460, 181] width 15 height 15
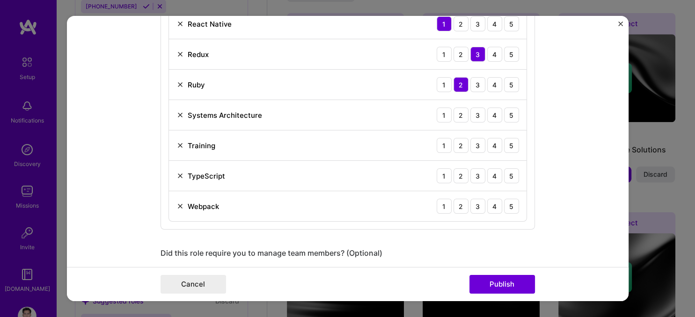
scroll to position [1239, 0]
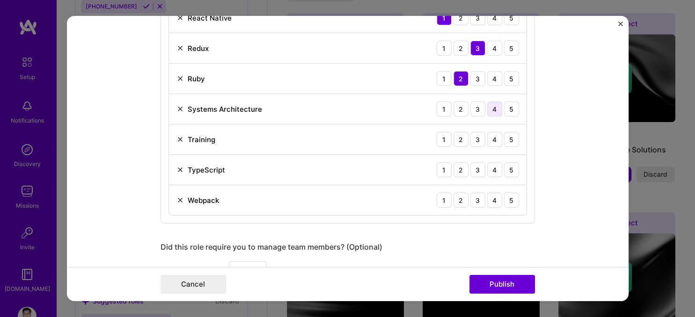
click at [497, 104] on div "4" at bounding box center [494, 109] width 15 height 15
click at [473, 141] on div "3" at bounding box center [477, 139] width 15 height 15
click at [493, 164] on div "4" at bounding box center [494, 169] width 15 height 15
click at [479, 197] on div "3" at bounding box center [477, 200] width 15 height 15
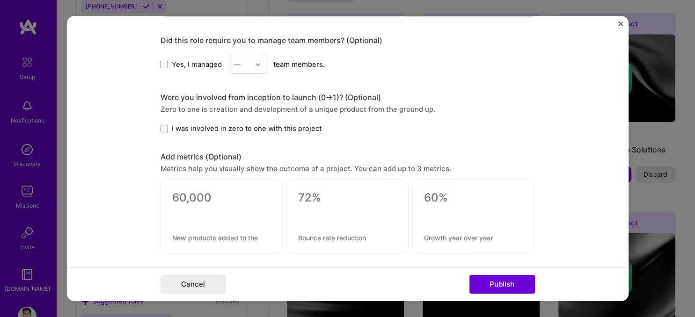
scroll to position [1342, 0]
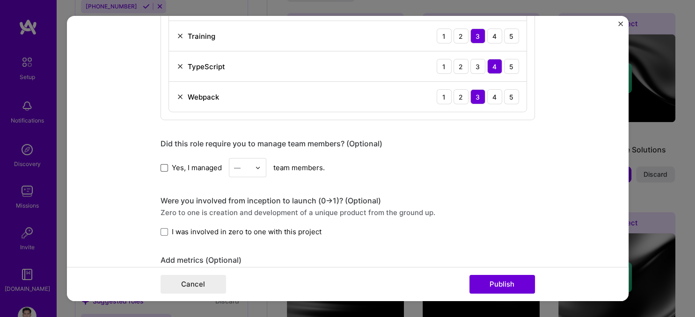
click at [165, 164] on span at bounding box center [163, 167] width 7 height 7
click at [0, 0] on input "Yes, I managed" at bounding box center [0, 0] width 0 height 0
click at [165, 166] on icon at bounding box center [164, 168] width 5 height 4
click at [0, 0] on input "Yes, I managed" at bounding box center [0, 0] width 0 height 0
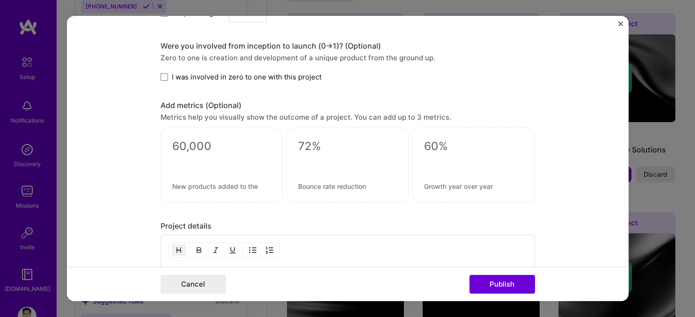
scroll to position [1549, 0]
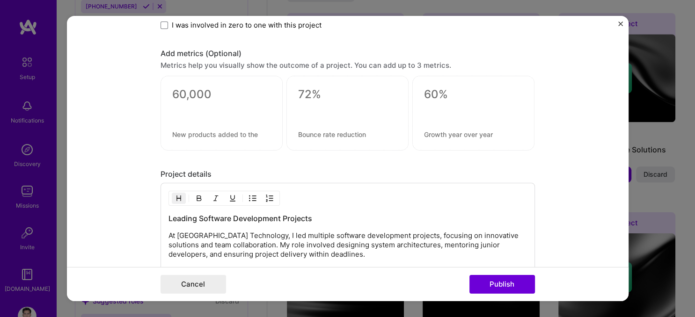
click at [323, 100] on div at bounding box center [347, 113] width 122 height 75
click at [186, 106] on div at bounding box center [221, 111] width 99 height 10
click at [327, 114] on div at bounding box center [347, 113] width 122 height 75
click at [435, 106] on div at bounding box center [473, 111] width 99 height 10
click at [221, 89] on textarea at bounding box center [221, 94] width 99 height 14
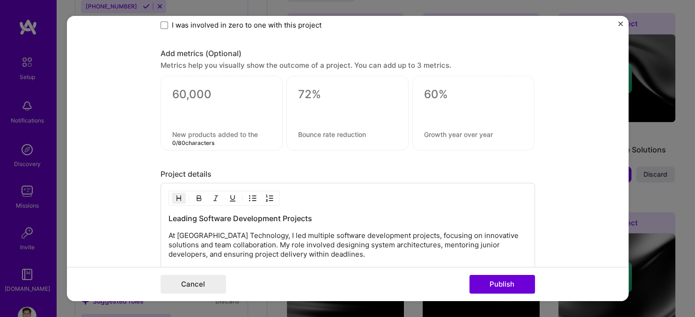
click at [244, 130] on textarea at bounding box center [221, 134] width 99 height 9
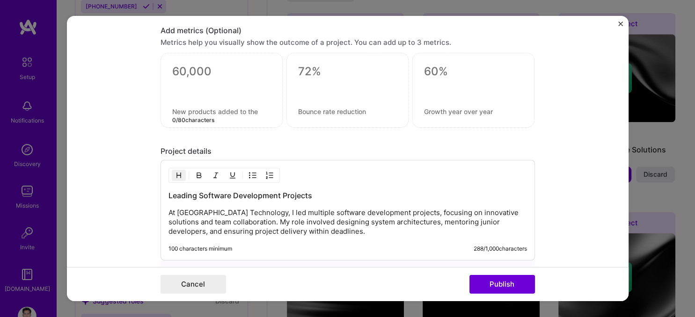
scroll to position [1446, 0]
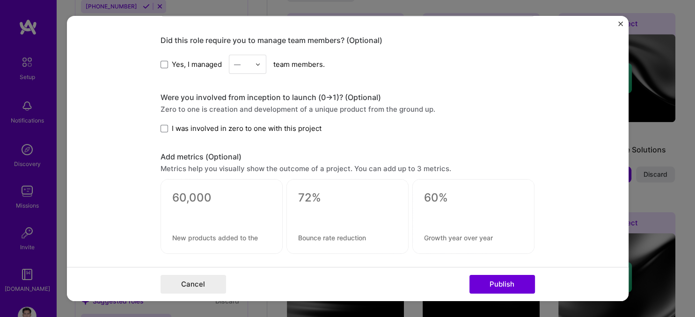
click at [104, 174] on form "Editing suggested project This project is suggested based on your LinkedIn, res…" at bounding box center [347, 158] width 561 height 285
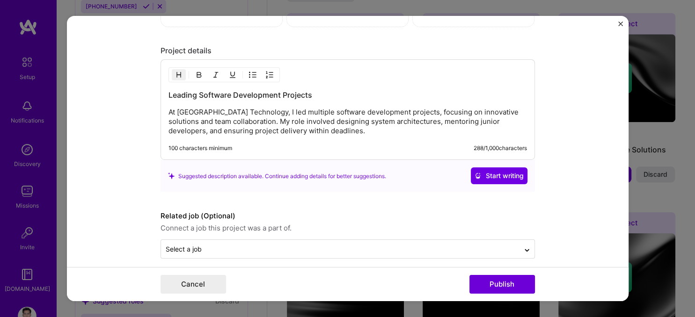
scroll to position [1677, 0]
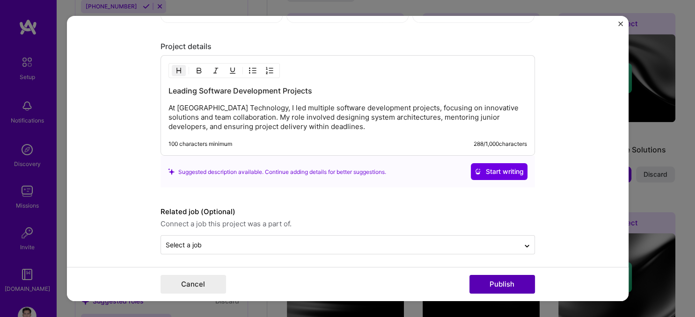
click at [508, 285] on button "Publish" at bounding box center [501, 284] width 65 height 19
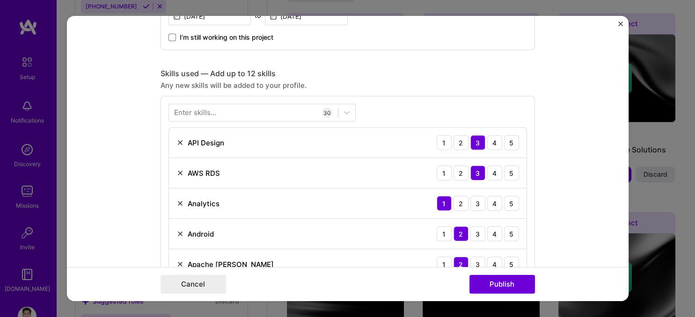
scroll to position [363, 0]
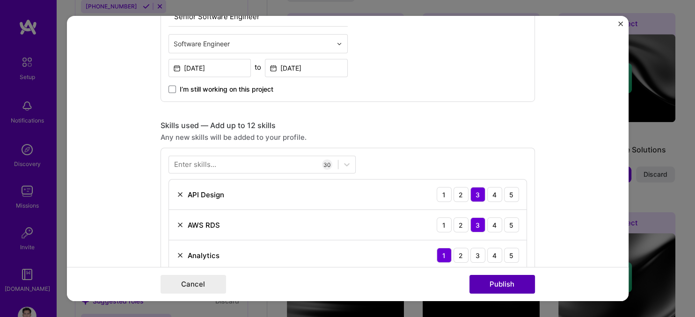
click at [515, 283] on button "Publish" at bounding box center [501, 284] width 65 height 19
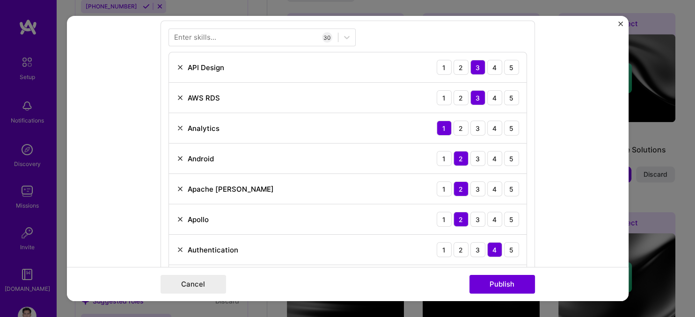
scroll to position [518, 0]
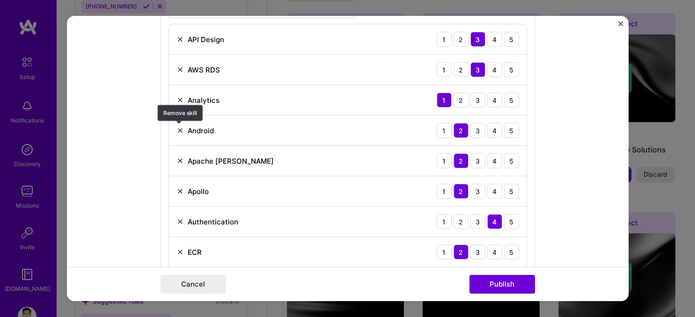
click at [179, 128] on img at bounding box center [179, 130] width 7 height 7
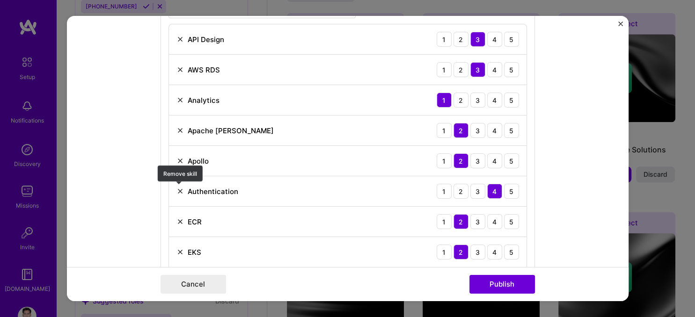
click at [177, 189] on img at bounding box center [179, 191] width 7 height 7
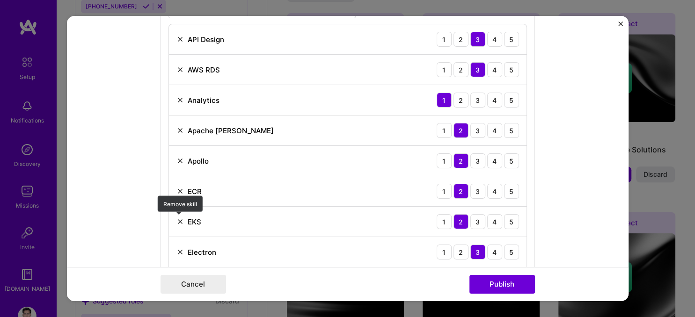
click at [179, 220] on img at bounding box center [179, 221] width 7 height 7
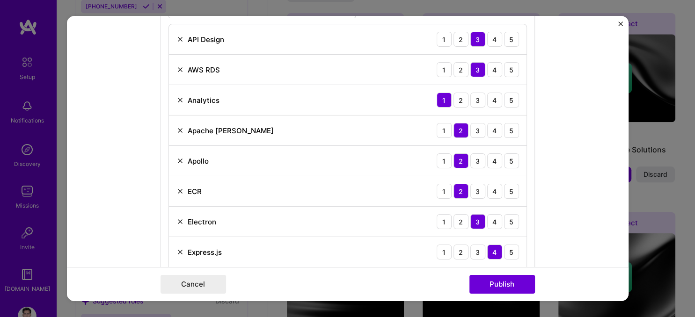
scroll to position [570, 0]
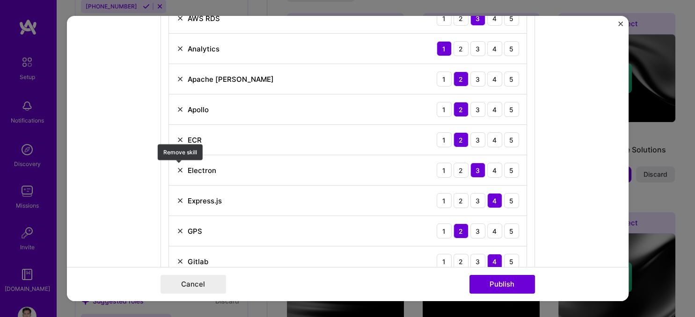
click at [178, 169] on img at bounding box center [179, 170] width 7 height 7
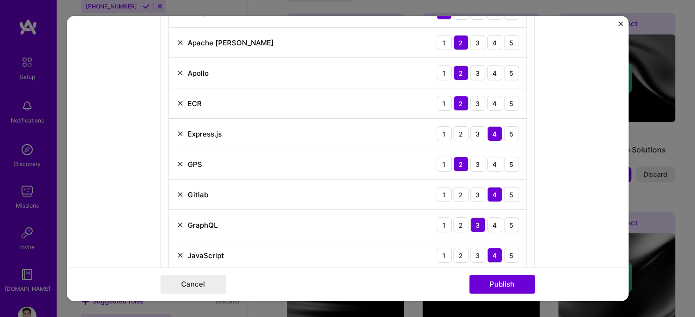
scroll to position [673, 0]
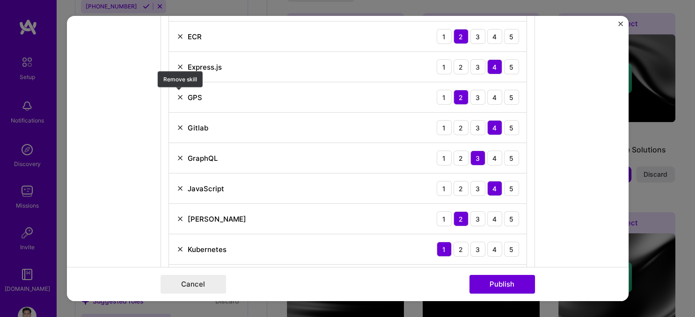
click at [179, 96] on img at bounding box center [179, 97] width 7 height 7
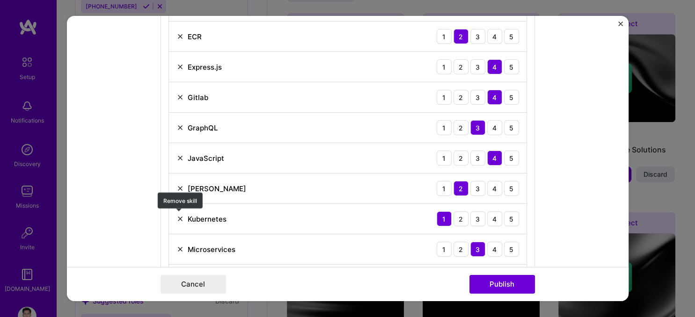
click at [180, 215] on img at bounding box center [179, 218] width 7 height 7
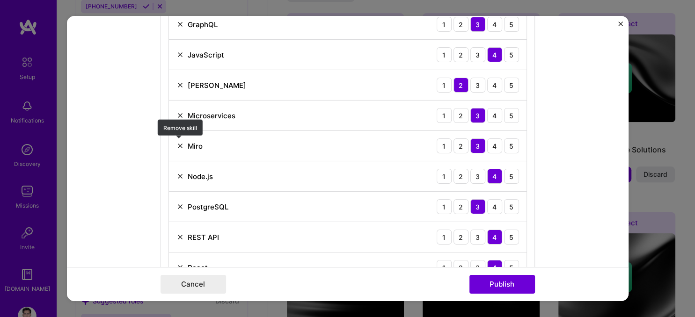
click at [181, 142] on img at bounding box center [179, 145] width 7 height 7
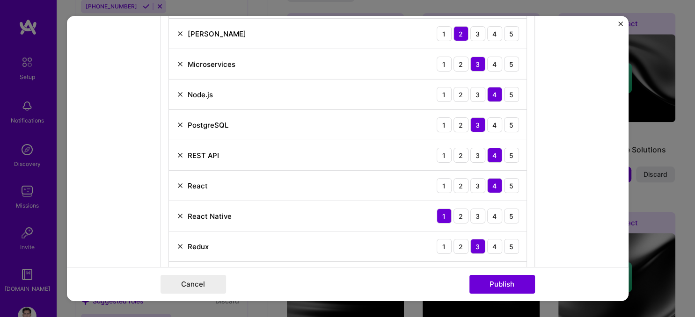
scroll to position [879, 0]
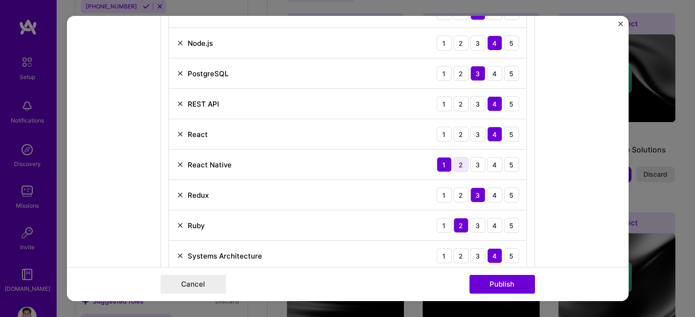
click at [461, 164] on div "2" at bounding box center [460, 164] width 15 height 15
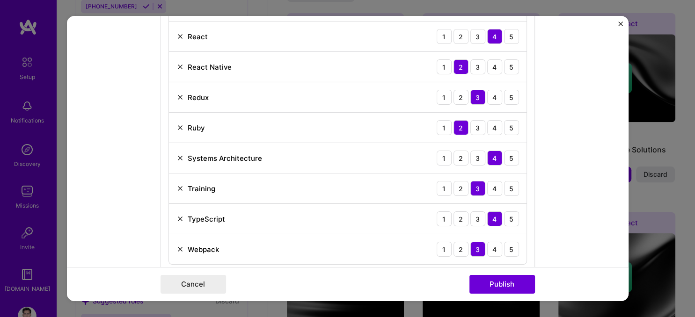
scroll to position [983, 0]
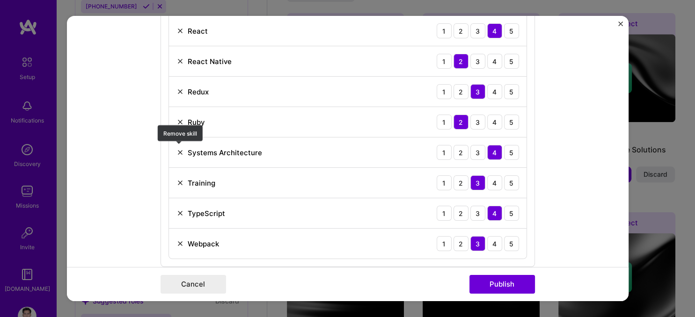
click at [180, 151] on img at bounding box center [179, 152] width 7 height 7
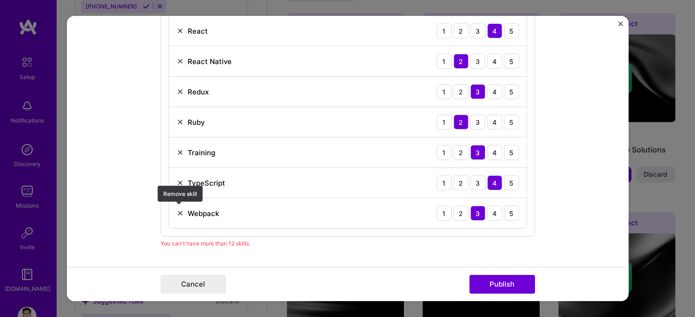
click at [179, 212] on img at bounding box center [179, 213] width 7 height 7
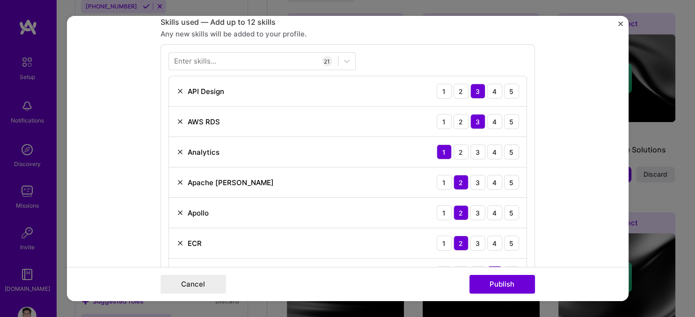
scroll to position [518, 0]
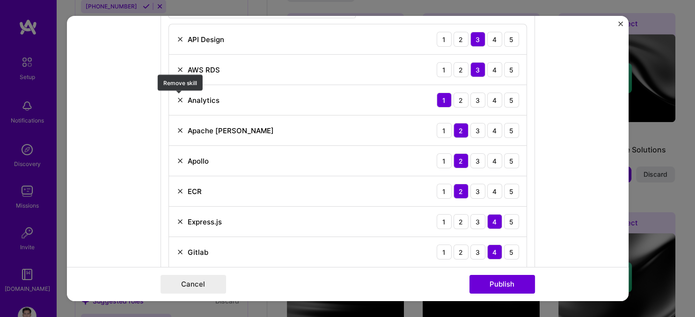
click at [179, 101] on img at bounding box center [179, 99] width 7 height 7
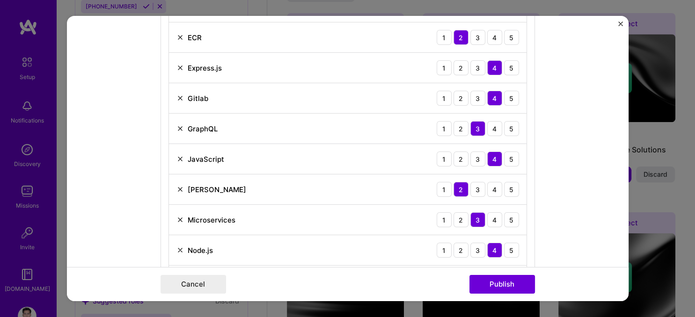
scroll to position [673, 0]
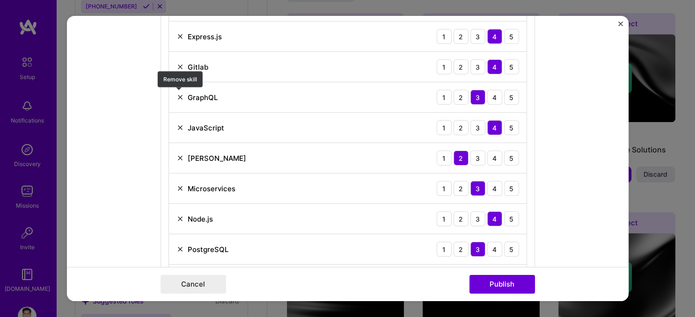
click at [181, 99] on img at bounding box center [179, 97] width 7 height 7
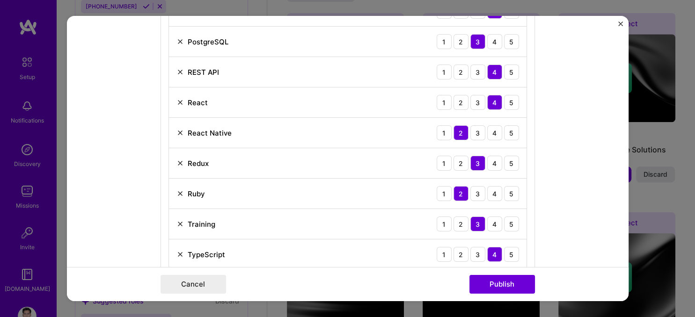
scroll to position [879, 0]
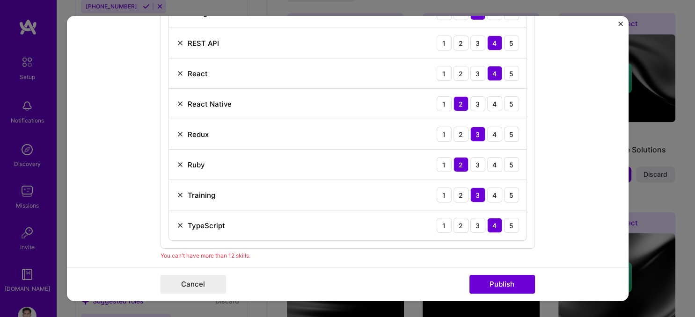
click at [181, 191] on img at bounding box center [179, 194] width 7 height 7
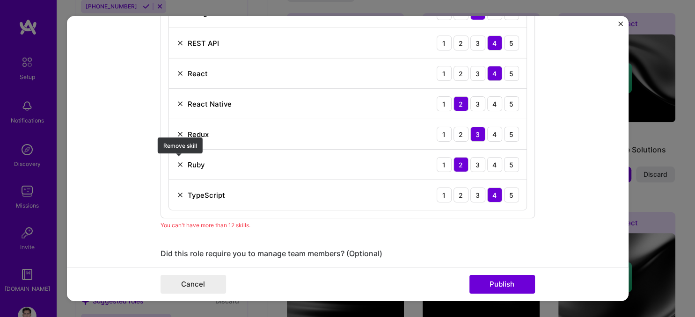
click at [180, 162] on img at bounding box center [179, 164] width 7 height 7
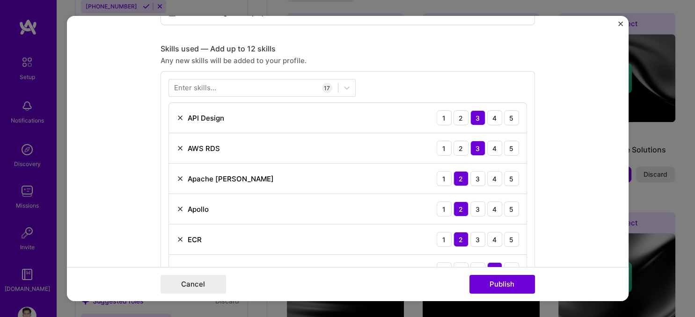
scroll to position [415, 0]
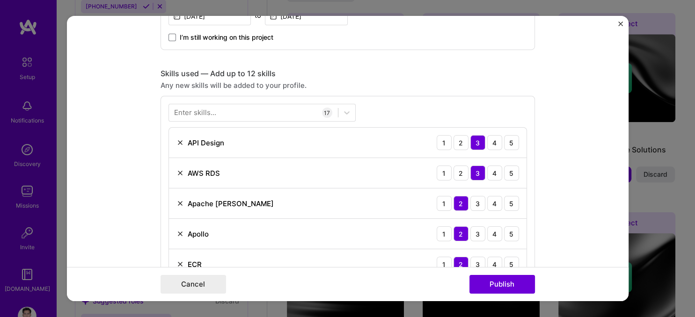
click at [181, 141] on img at bounding box center [179, 142] width 7 height 7
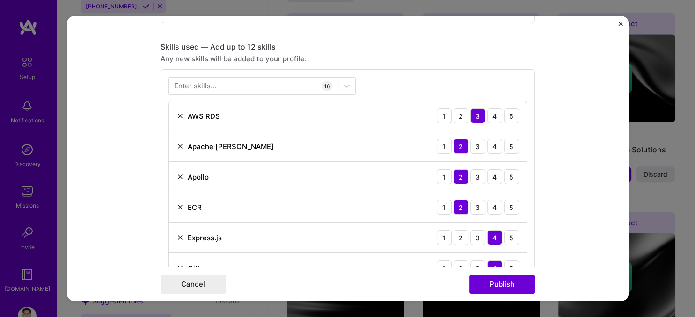
scroll to position [466, 0]
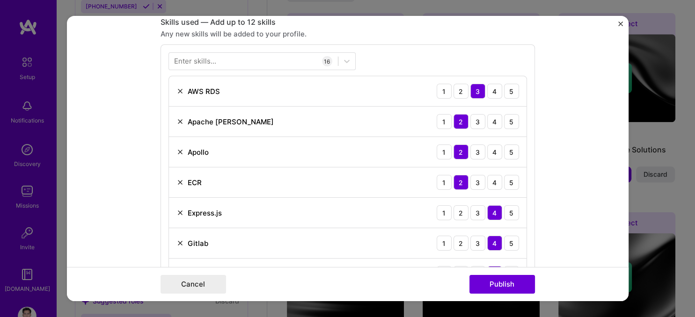
click at [182, 151] on img at bounding box center [179, 151] width 7 height 7
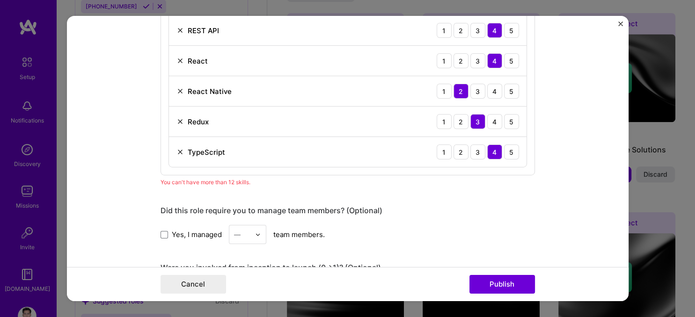
scroll to position [828, 0]
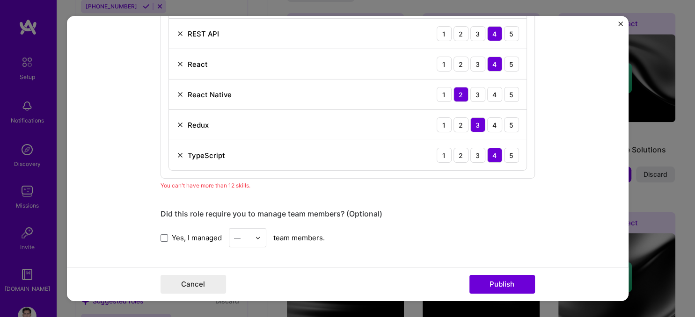
click at [180, 121] on img at bounding box center [179, 124] width 7 height 7
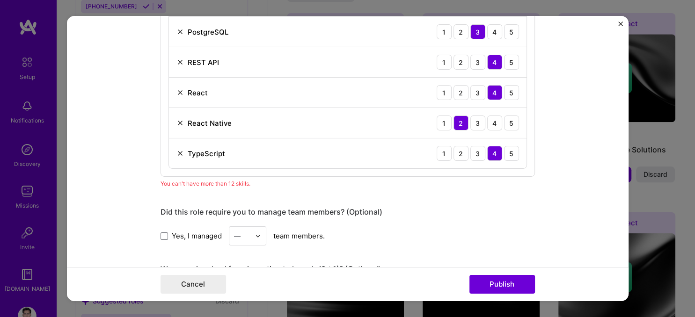
scroll to position [776, 0]
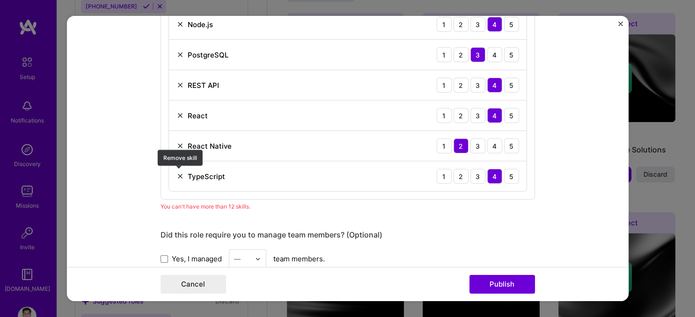
click at [178, 173] on img at bounding box center [179, 176] width 7 height 7
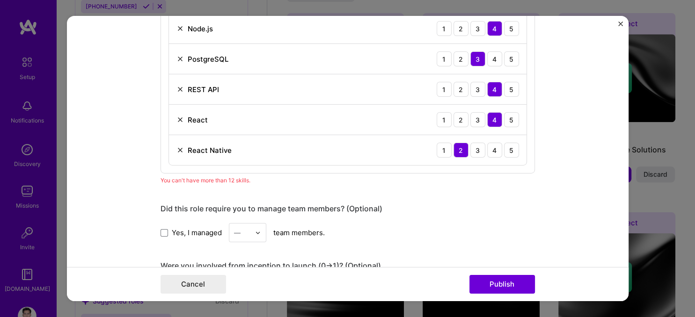
scroll to position [725, 0]
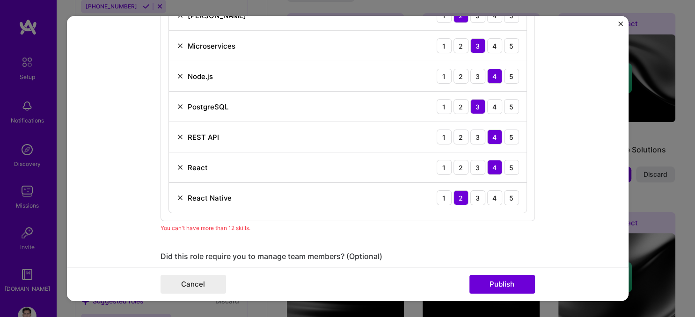
click at [180, 198] on img at bounding box center [179, 197] width 7 height 7
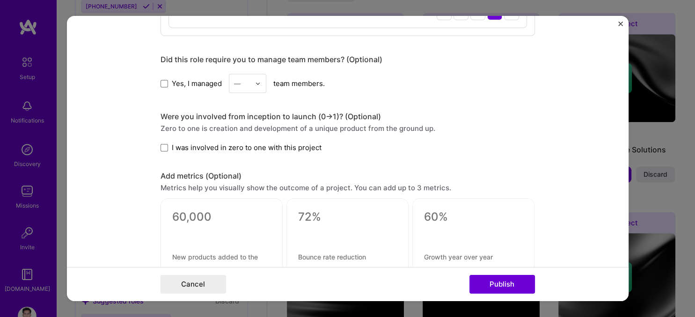
scroll to position [1132, 0]
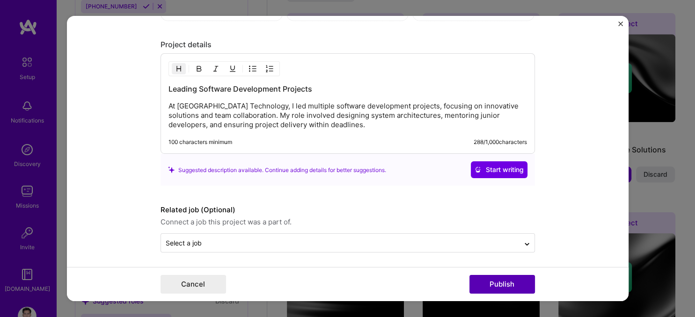
click at [508, 283] on button "Publish" at bounding box center [501, 284] width 65 height 19
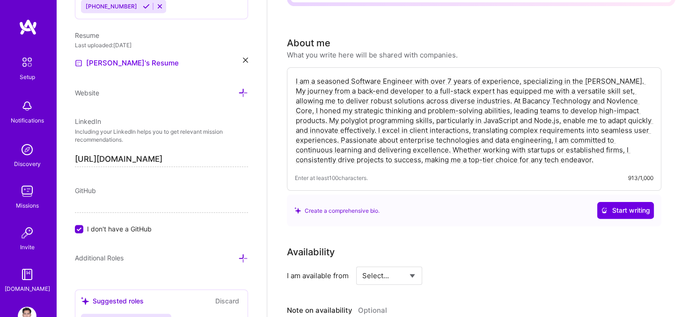
scroll to position [0, 0]
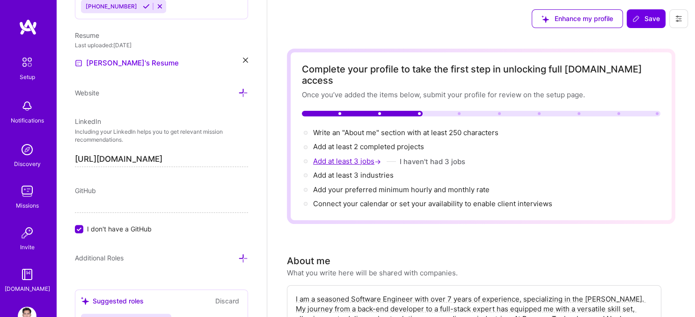
click at [358, 157] on span "Add at least 3 jobs →" at bounding box center [348, 161] width 70 height 9
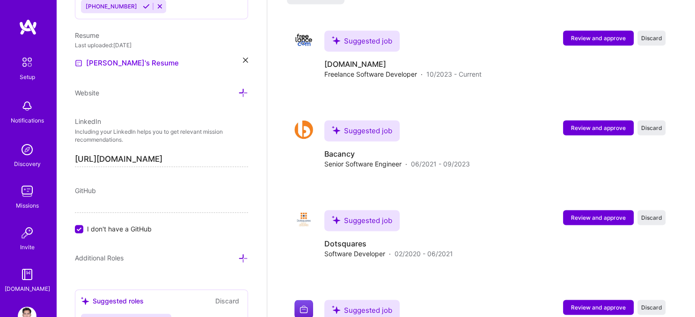
scroll to position [1295, 0]
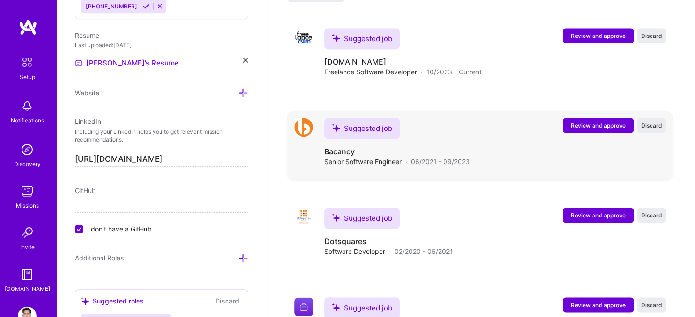
click at [613, 122] on span "Review and approve" at bounding box center [598, 126] width 55 height 8
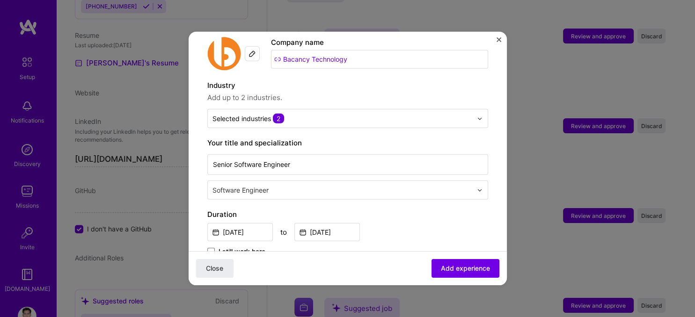
scroll to position [103, 0]
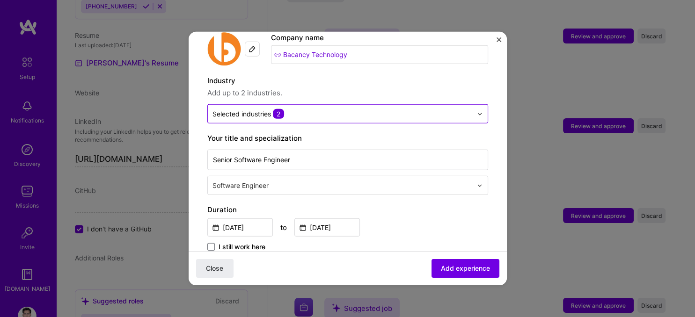
click at [397, 109] on input "text" at bounding box center [342, 114] width 260 height 10
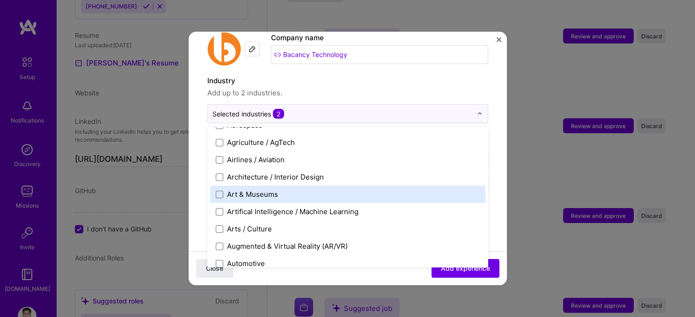
scroll to position [0, 0]
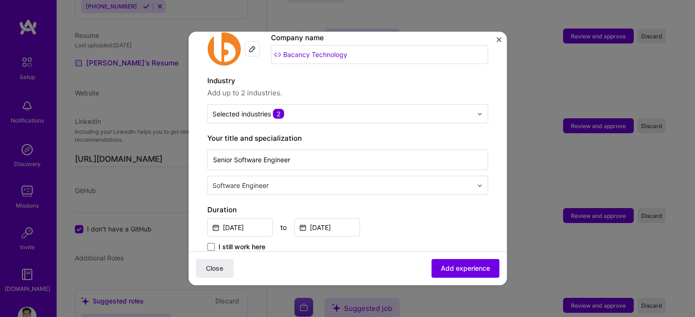
click at [498, 40] on img "Close" at bounding box center [498, 39] width 5 height 5
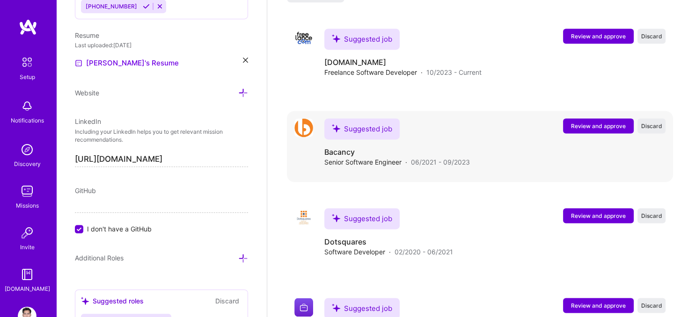
click at [592, 122] on span "Review and approve" at bounding box center [598, 126] width 55 height 8
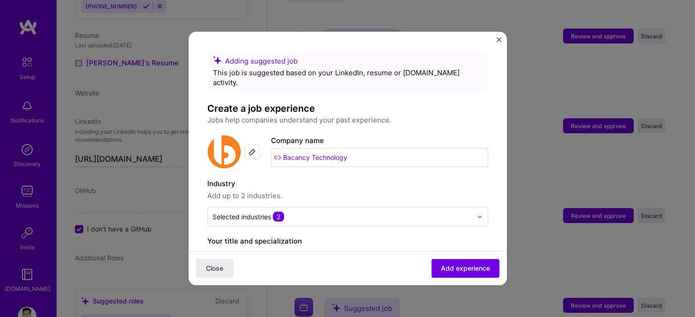
scroll to position [103, 0]
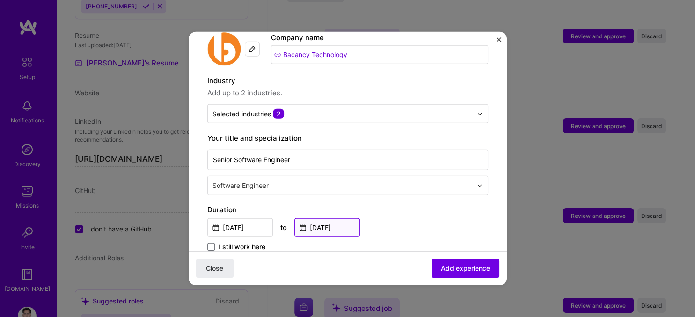
click at [350, 218] on input "[DATE]" at bounding box center [326, 227] width 65 height 18
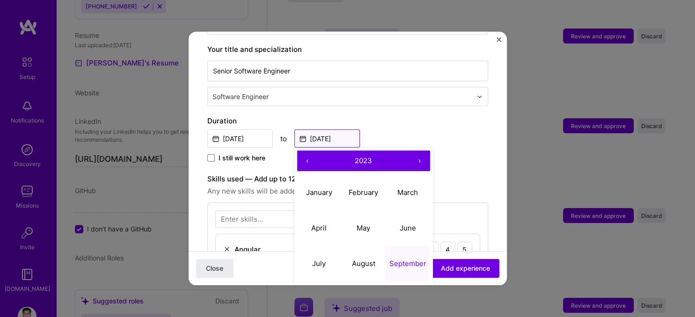
scroll to position [206, 0]
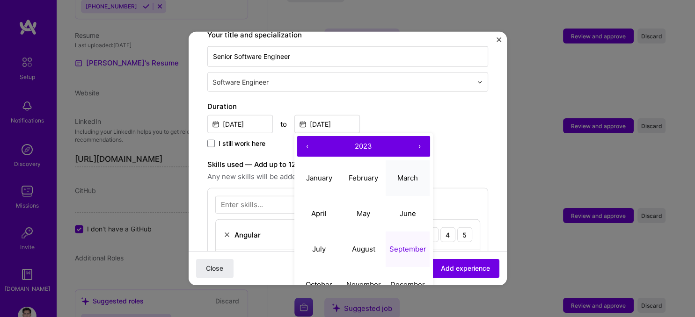
click at [398, 161] on button "March" at bounding box center [407, 178] width 44 height 36
type input "[DATE]"
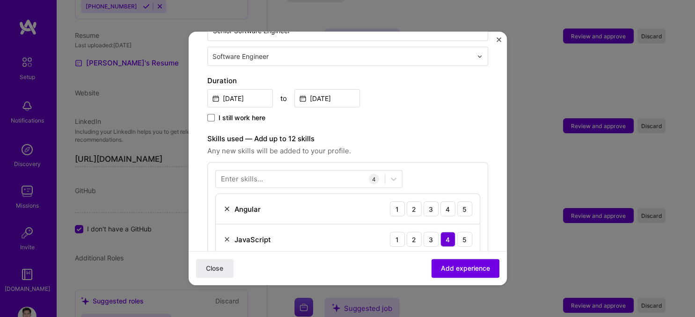
scroll to position [310, 0]
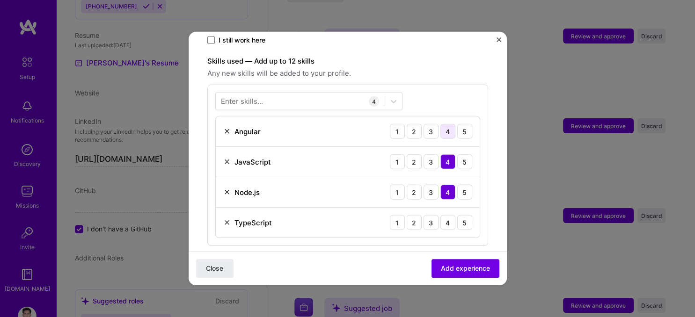
click at [440, 124] on div "4" at bounding box center [447, 131] width 15 height 15
click at [423, 215] on div "3" at bounding box center [430, 222] width 15 height 15
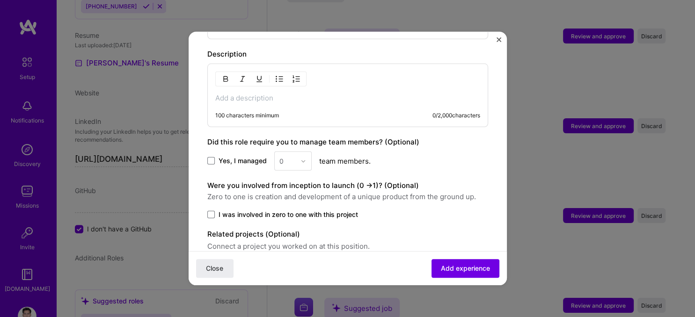
scroll to position [548, 0]
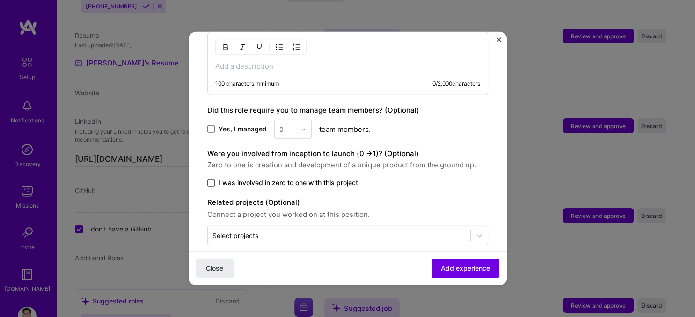
click at [210, 179] on span at bounding box center [210, 182] width 7 height 7
click at [0, 0] on input "I was involved in zero to one with this project" at bounding box center [0, 0] width 0 height 0
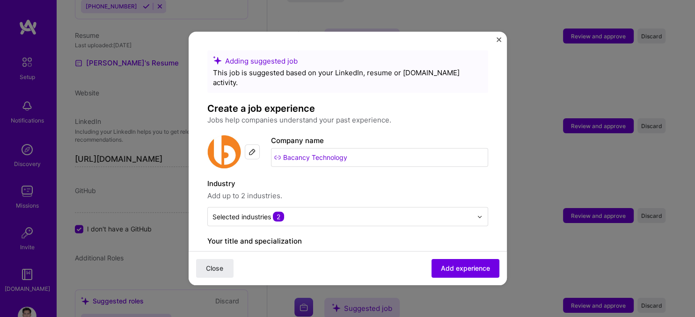
scroll to position [258, 0]
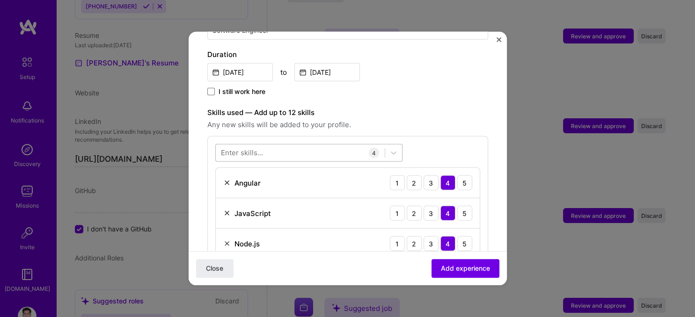
click at [300, 145] on div at bounding box center [300, 152] width 169 height 15
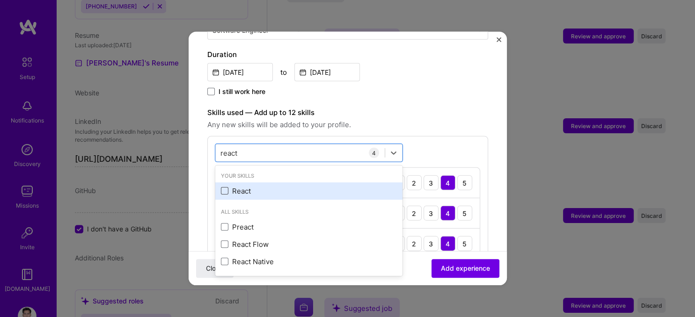
click at [224, 187] on span at bounding box center [224, 190] width 7 height 7
click at [0, 0] on input "checkbox" at bounding box center [0, 0] width 0 height 0
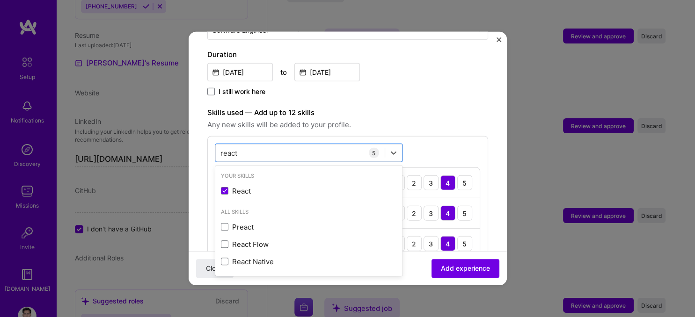
type input "react"
click at [429, 136] on div "option React, selected. option React selected, 0 of 2. 4 results available for …" at bounding box center [347, 232] width 281 height 192
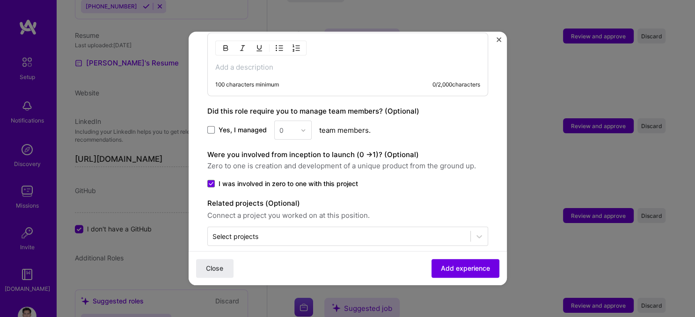
scroll to position [579, 0]
click at [214, 179] on span at bounding box center [210, 182] width 7 height 7
click at [0, 0] on input "I was involved in zero to one with this project" at bounding box center [0, 0] width 0 height 0
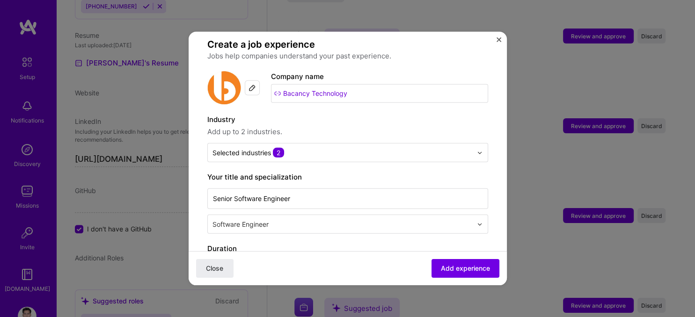
scroll to position [11, 0]
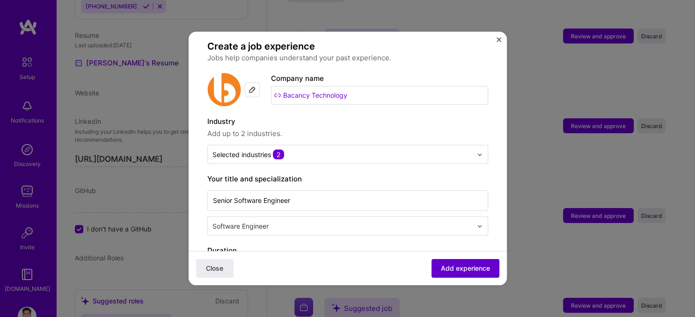
click at [453, 264] on span "Add experience" at bounding box center [465, 268] width 49 height 9
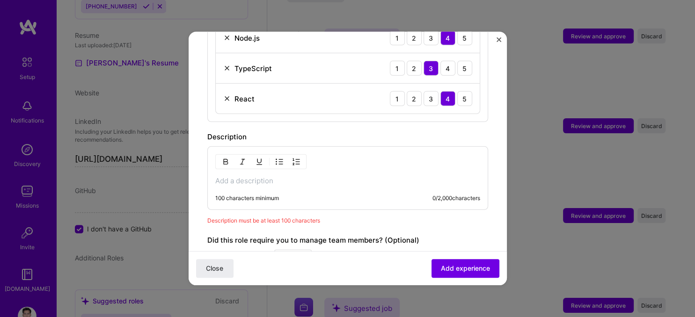
scroll to position [449, 0]
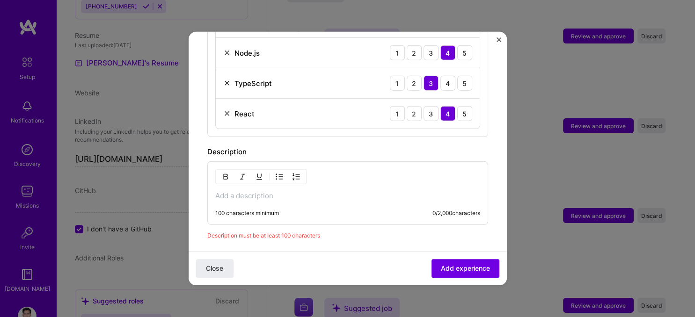
click at [238, 191] on p at bounding box center [347, 195] width 265 height 9
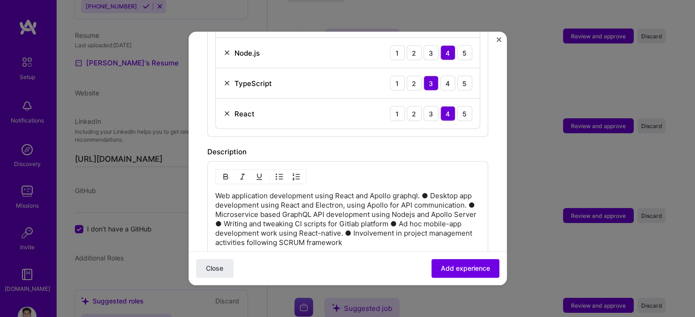
click at [420, 191] on p "Web application development using React and Apollo graphql. ● Desktop app devel…" at bounding box center [347, 219] width 265 height 56
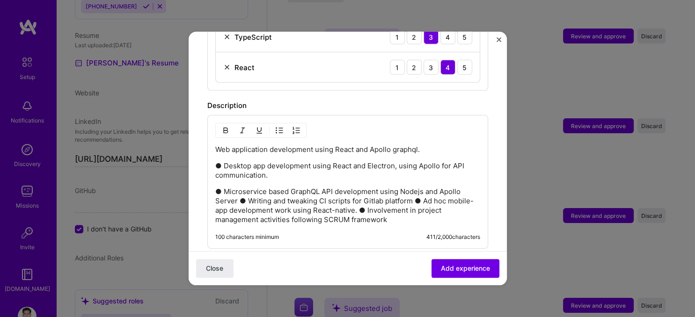
scroll to position [501, 0]
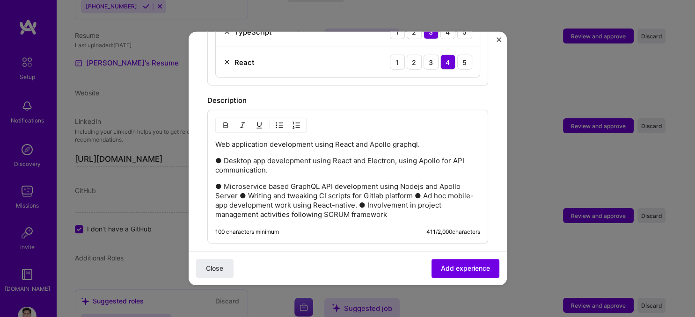
click at [239, 183] on p "● Microservice based GraphQL API development using Nodejs and Apollo Server ● W…" at bounding box center [347, 200] width 265 height 37
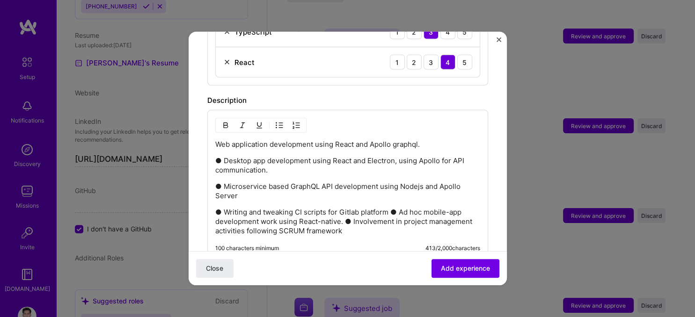
click at [390, 208] on p "● Writing and tweaking CI scripts for Gitlab platform ● Ad hoc mobile-app devel…" at bounding box center [347, 222] width 265 height 28
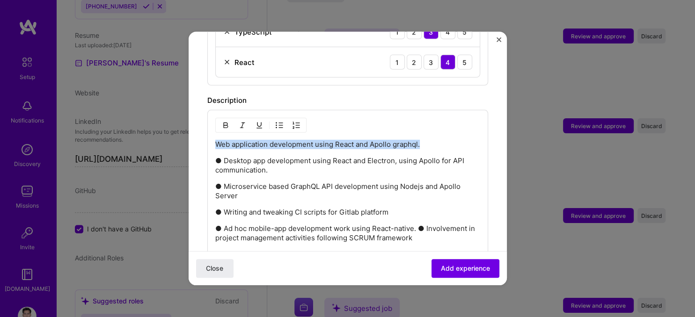
drag, startPoint x: 215, startPoint y: 130, endPoint x: 419, endPoint y: 133, distance: 204.4
click at [419, 140] on p "Web application development using React and Apollo graphql." at bounding box center [347, 144] width 265 height 9
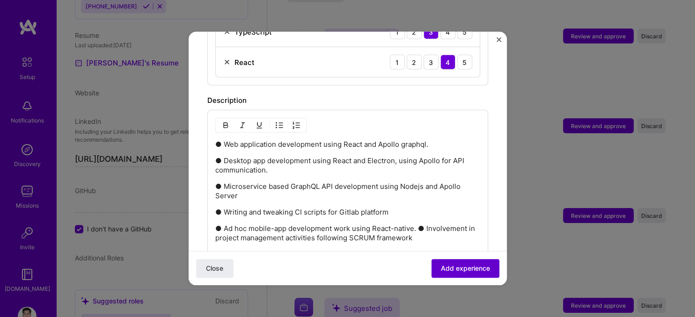
click at [470, 270] on span "Add experience" at bounding box center [465, 268] width 49 height 9
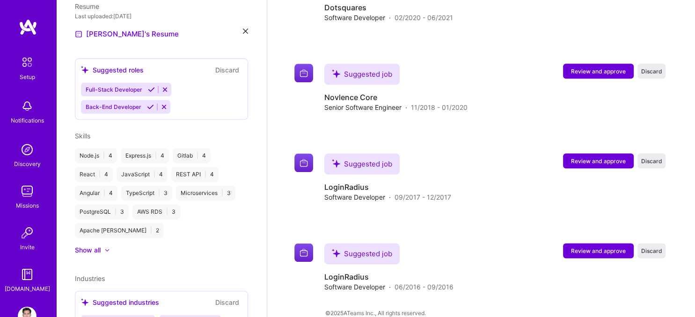
scroll to position [374, 0]
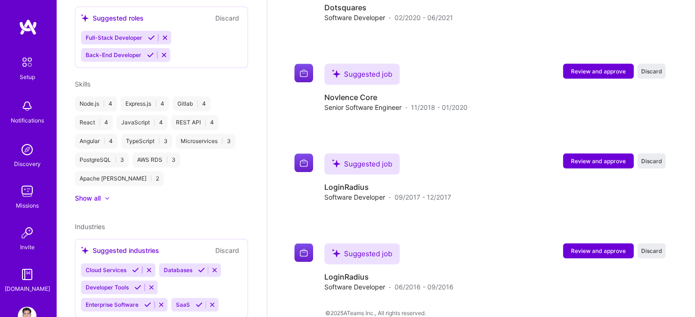
click at [98, 194] on div "Show all" at bounding box center [88, 198] width 26 height 9
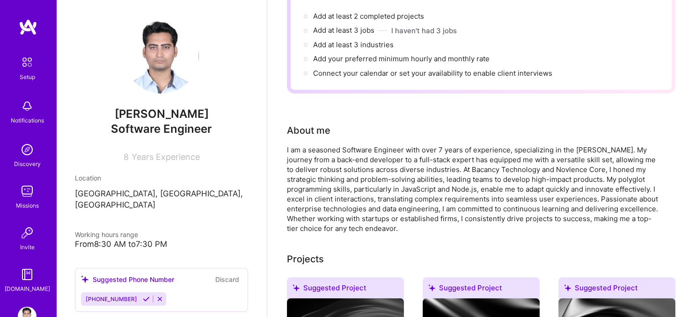
scroll to position [15, 0]
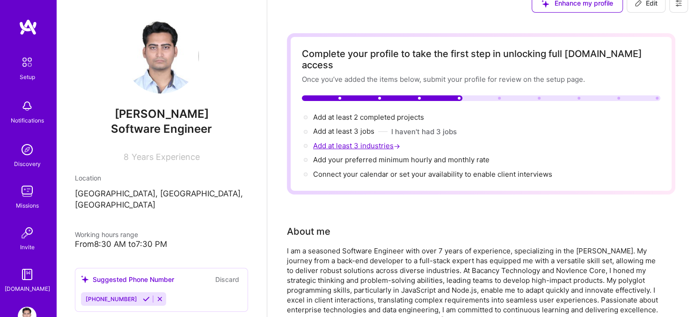
click at [353, 141] on span "Add at least 3 industries →" at bounding box center [357, 145] width 89 height 9
select select "US"
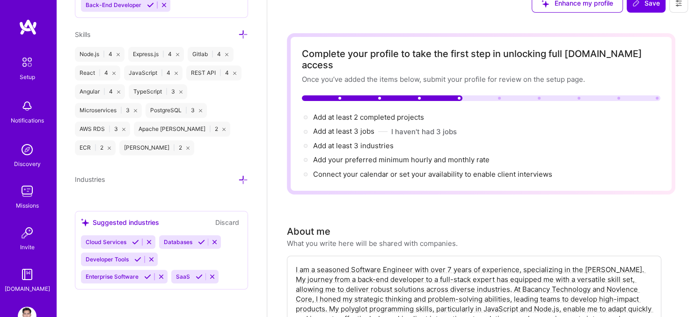
scroll to position [777, 0]
click at [344, 155] on span "Add your preferred minimum hourly and monthly rate →" at bounding box center [405, 159] width 185 height 9
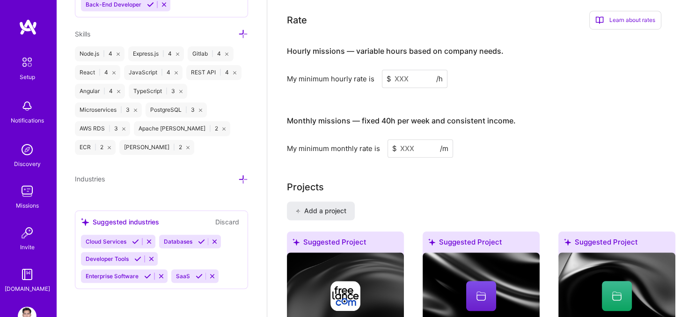
scroll to position [614, 0]
click at [427, 139] on input at bounding box center [419, 148] width 65 height 18
click at [412, 139] on input at bounding box center [419, 148] width 65 height 18
drag, startPoint x: 422, startPoint y: 137, endPoint x: 383, endPoint y: 126, distance: 40.6
click at [387, 139] on input "60000" at bounding box center [419, 148] width 65 height 18
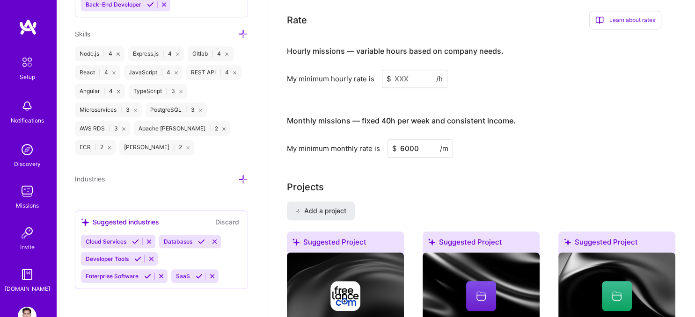
type input "6000"
click at [532, 107] on h3 "Monthly missions — fixed 40h per week and consistent income." at bounding box center [474, 121] width 374 height 29
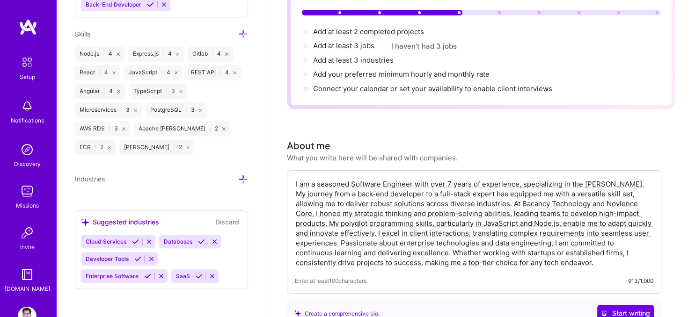
scroll to position [0, 0]
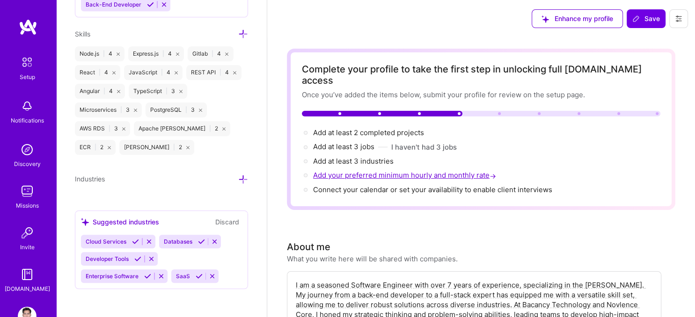
click at [397, 171] on span "Add your preferred minimum hourly and monthly rate →" at bounding box center [405, 175] width 185 height 9
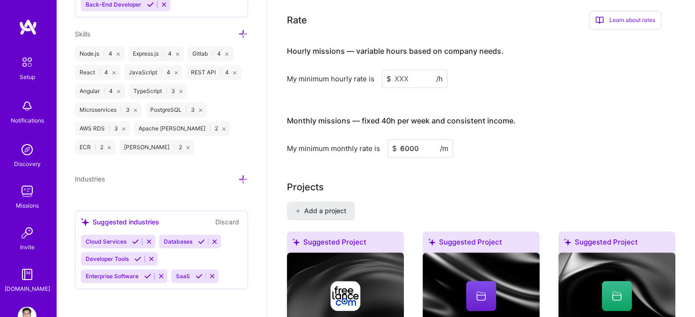
scroll to position [614, 0]
